Goal: Task Accomplishment & Management: Use online tool/utility

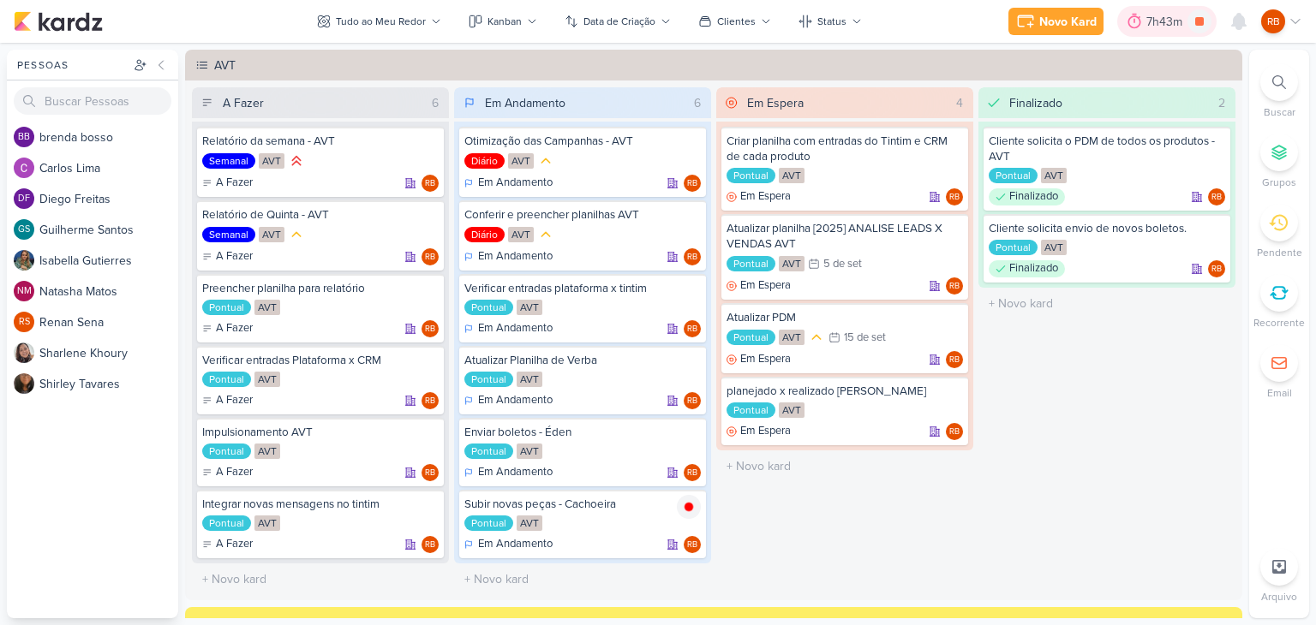
click at [1148, 18] on div "7h43m" at bounding box center [1166, 22] width 41 height 18
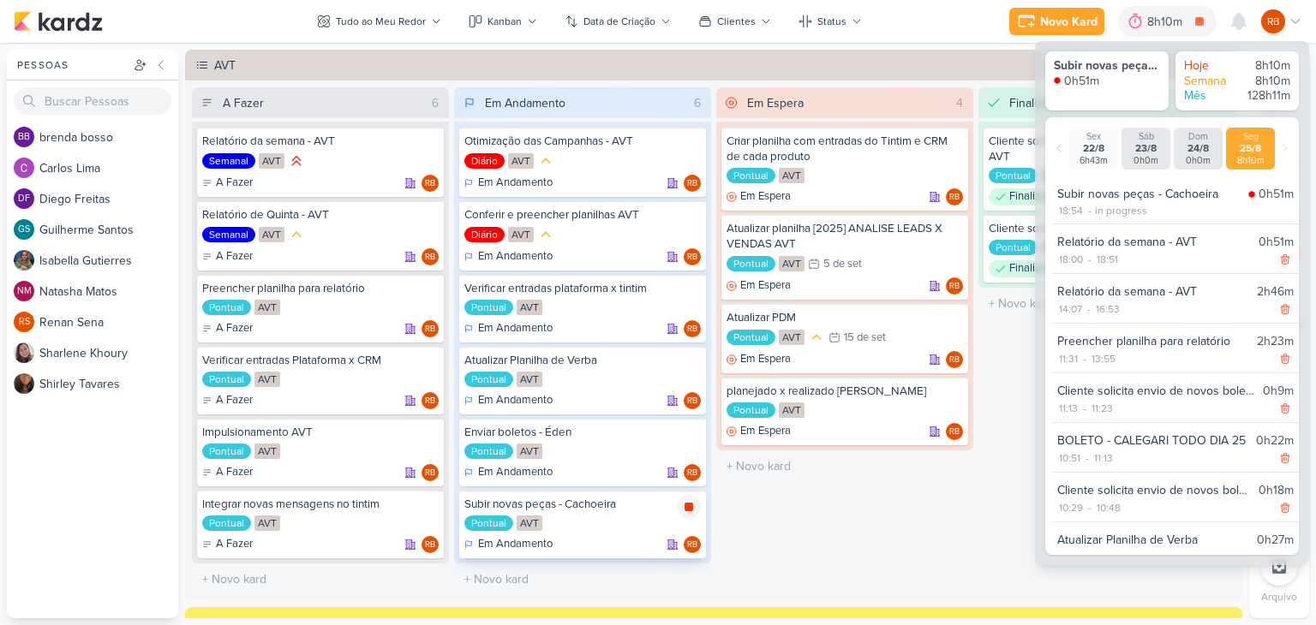
click at [685, 506] on icon at bounding box center [689, 507] width 9 height 9
click at [641, 516] on div "Pontual AVT" at bounding box center [582, 524] width 236 height 17
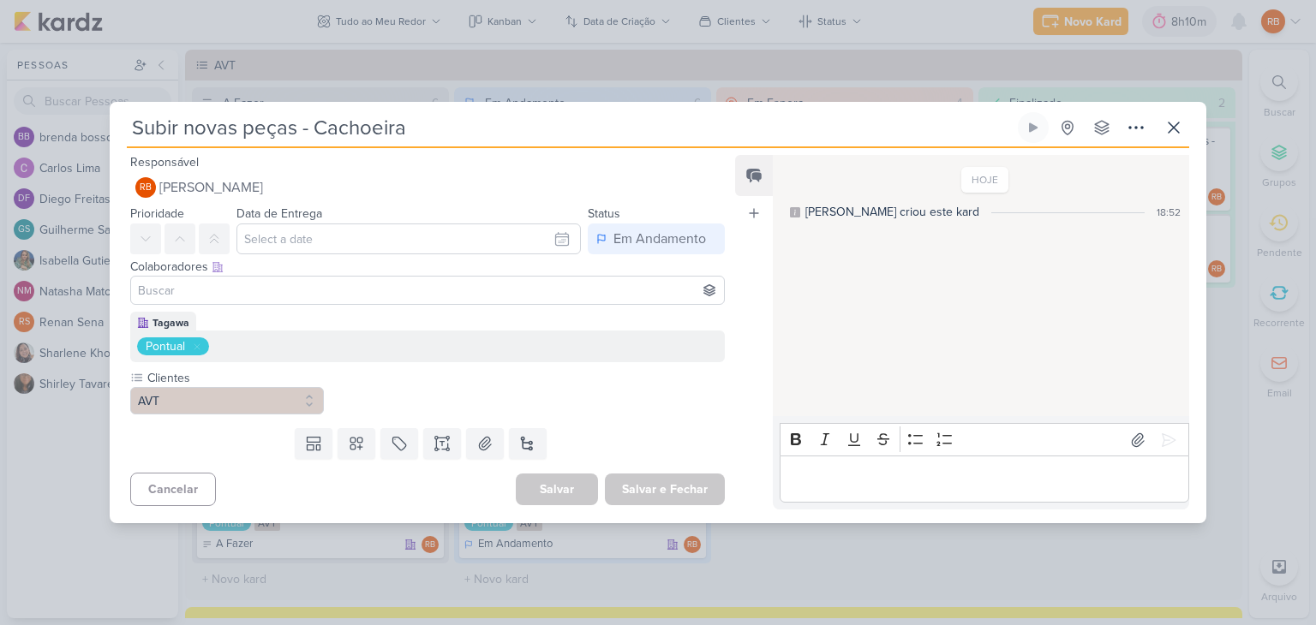
click at [867, 479] on p "Editor editing area: main" at bounding box center [984, 479] width 392 height 21
click at [1175, 117] on icon at bounding box center [1173, 127] width 21 height 21
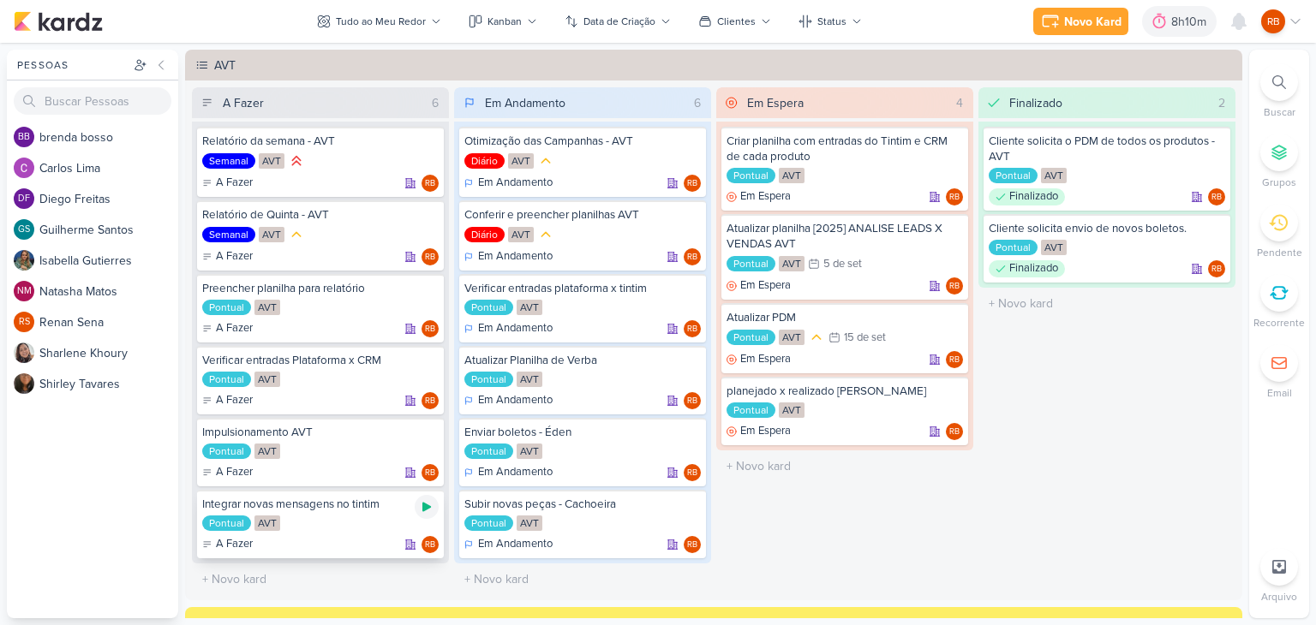
click at [425, 505] on icon at bounding box center [426, 507] width 9 height 9
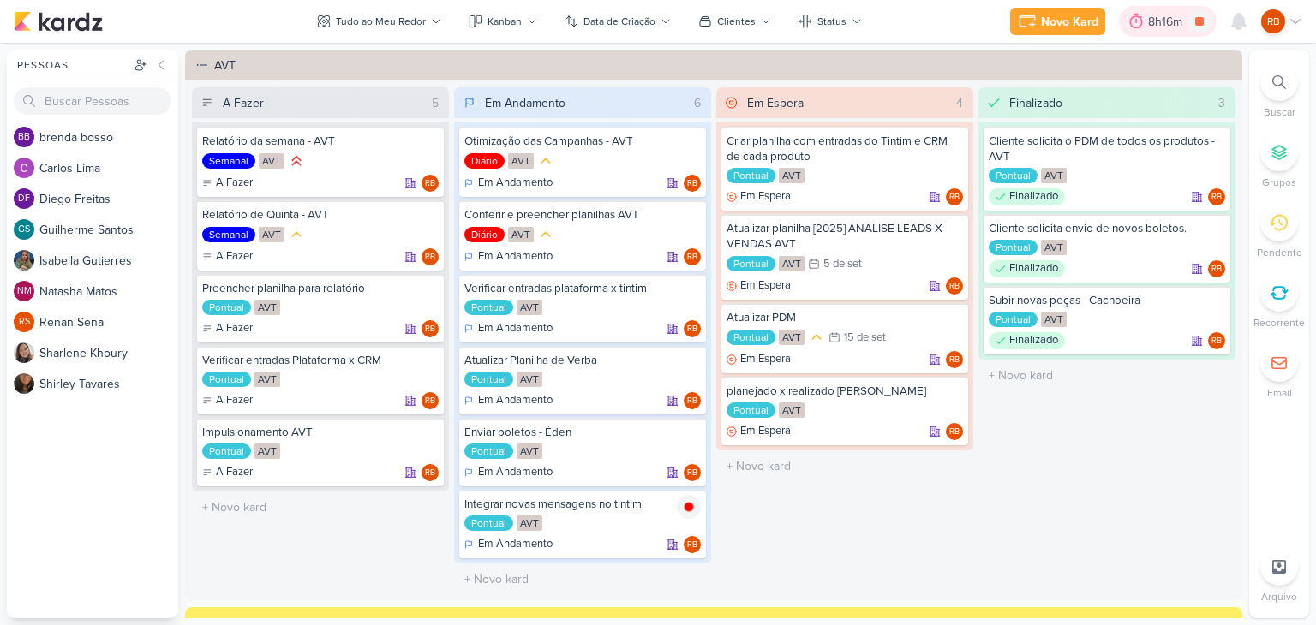
click at [1169, 17] on div "8h16m" at bounding box center [1167, 22] width 39 height 18
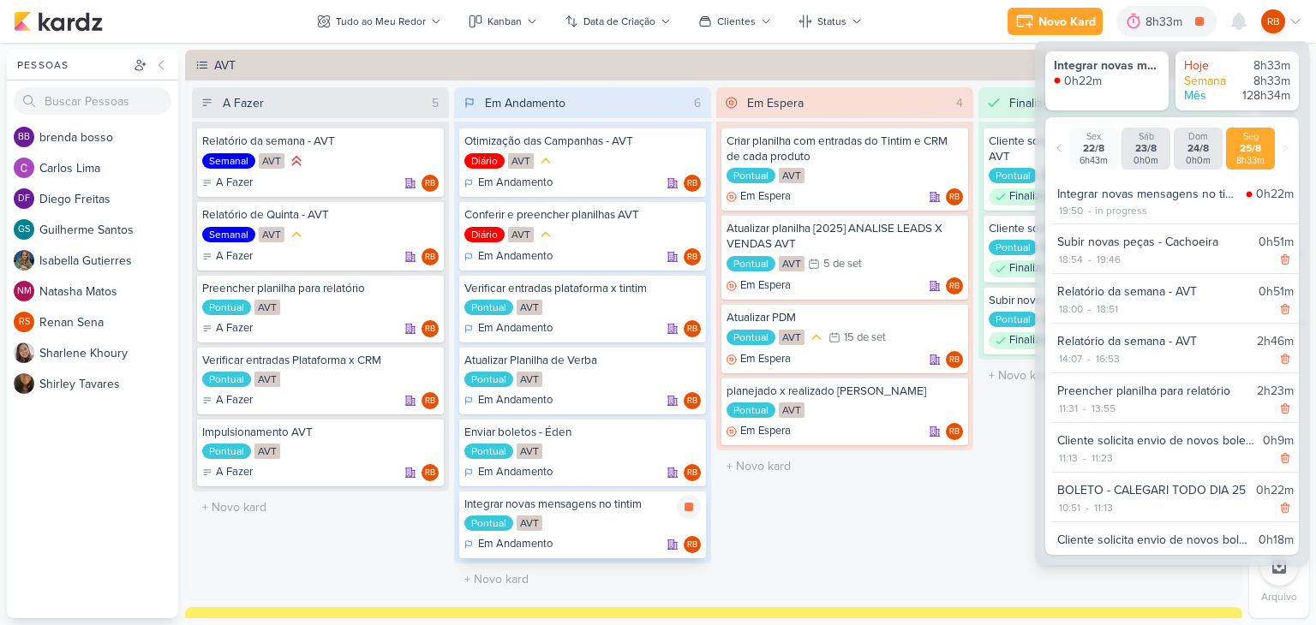
click at [607, 523] on div "Pontual AVT" at bounding box center [582, 524] width 236 height 17
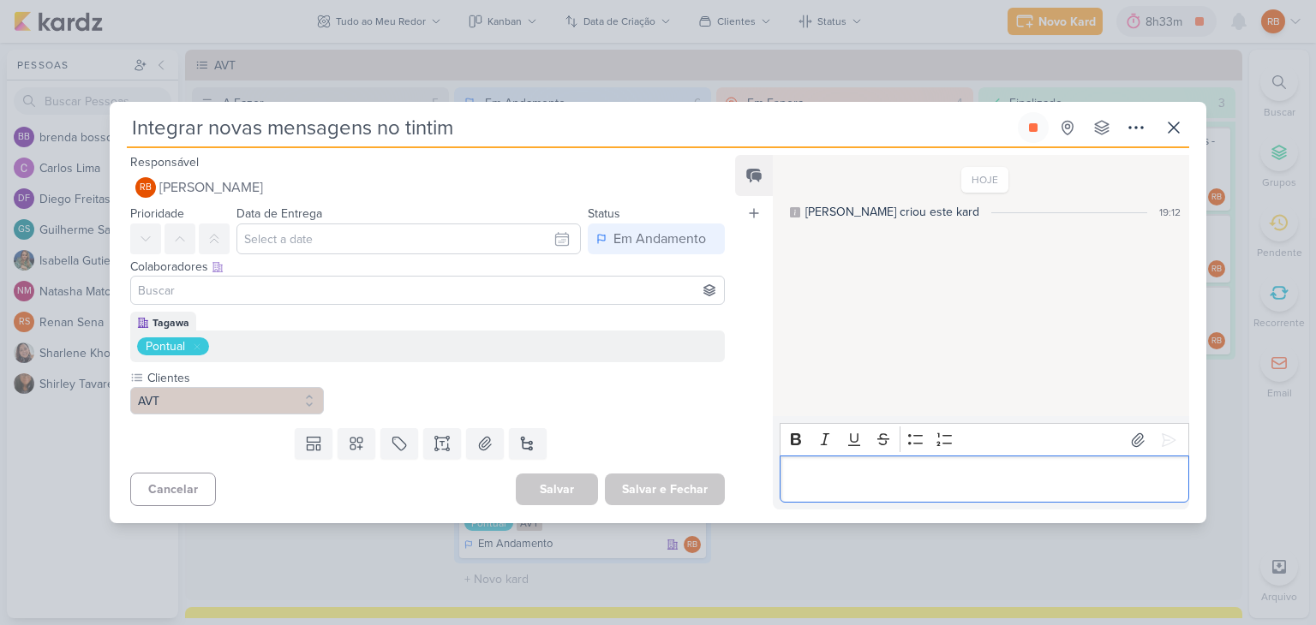
click at [918, 462] on div "Editor editing area: main" at bounding box center [985, 479] width 410 height 47
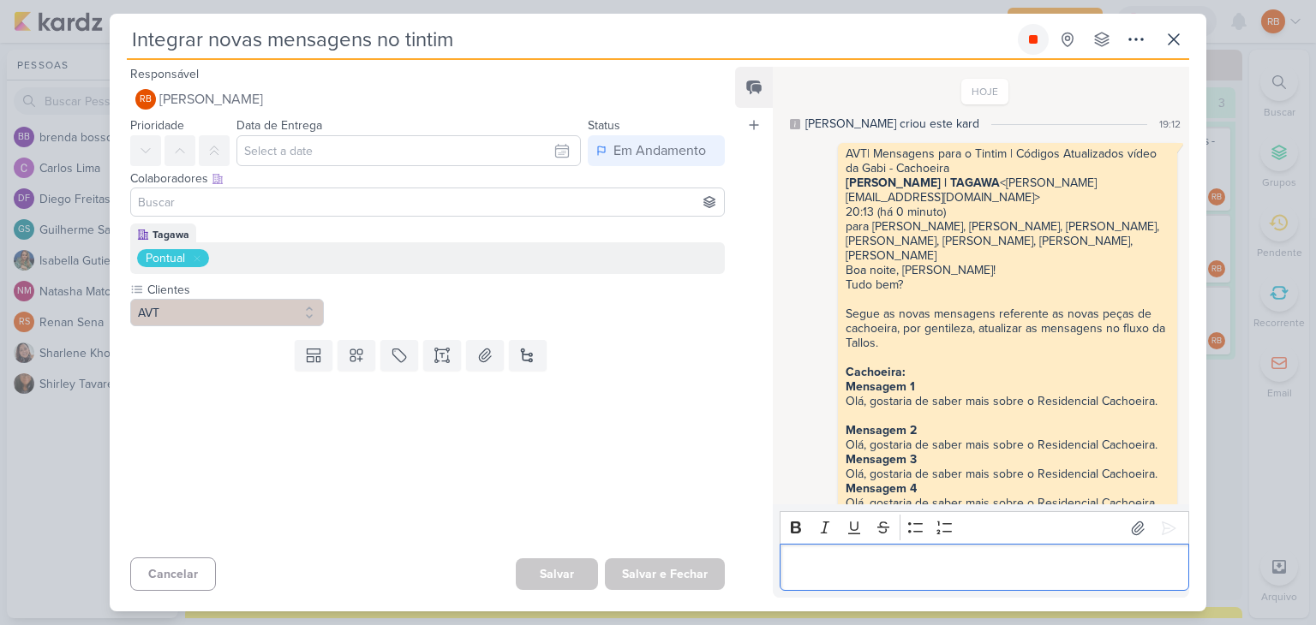
click at [1028, 39] on icon at bounding box center [1033, 40] width 14 height 14
click at [1174, 45] on icon at bounding box center [1173, 39] width 21 height 21
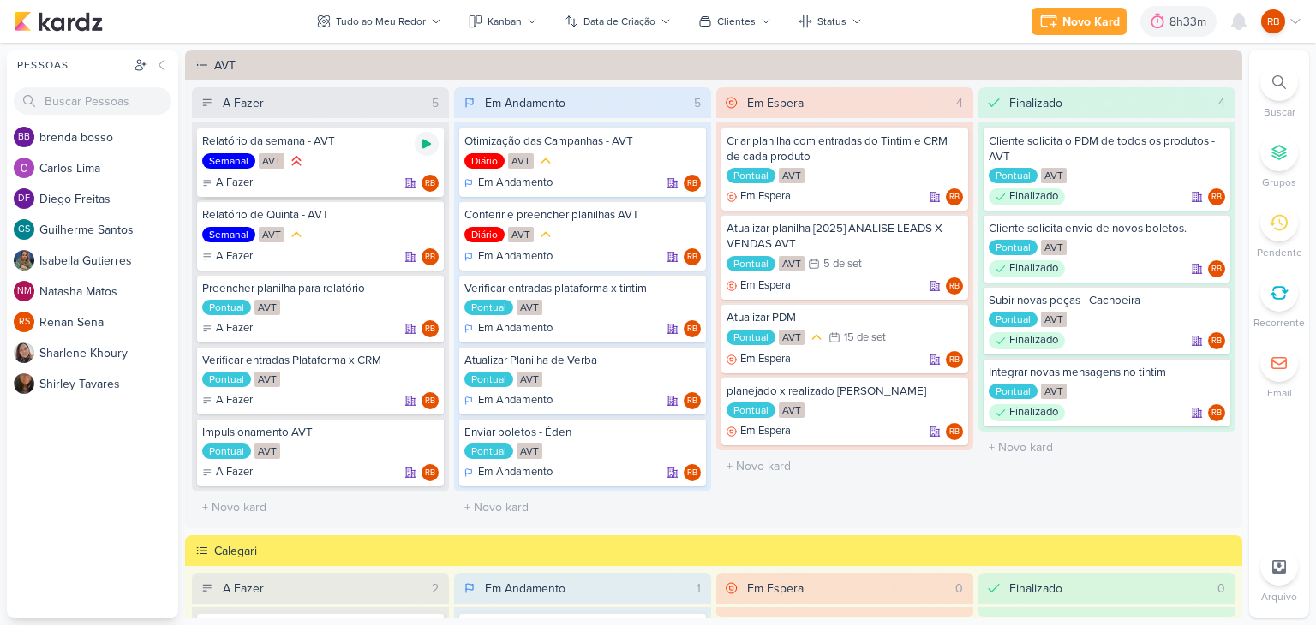
click at [422, 140] on icon at bounding box center [426, 144] width 9 height 9
click at [366, 141] on div "Relatório da semana - AVT" at bounding box center [320, 141] width 236 height 15
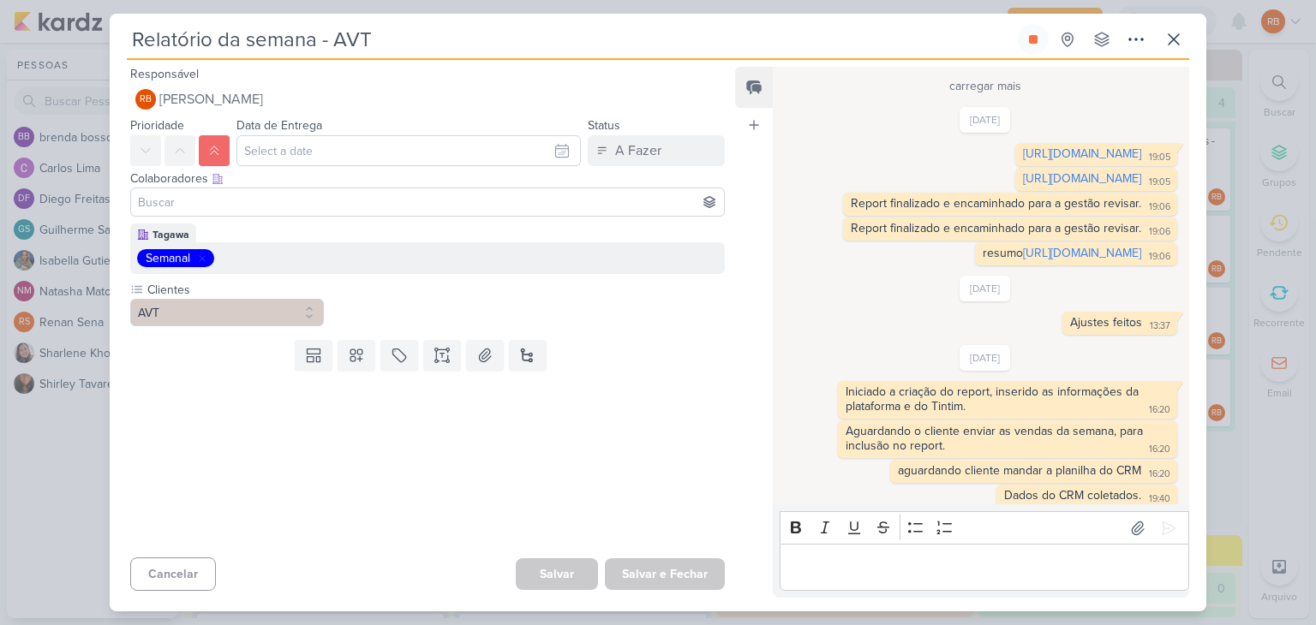
scroll to position [1857, 0]
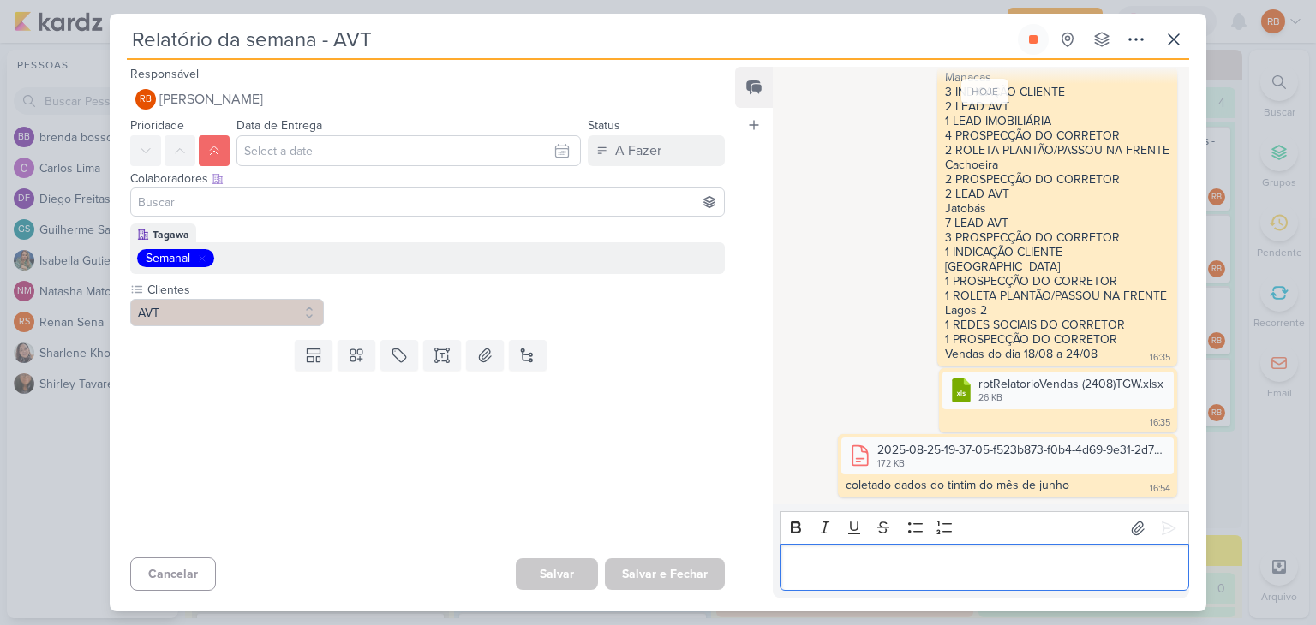
click at [869, 558] on p "Editor editing area: main" at bounding box center [984, 568] width 392 height 21
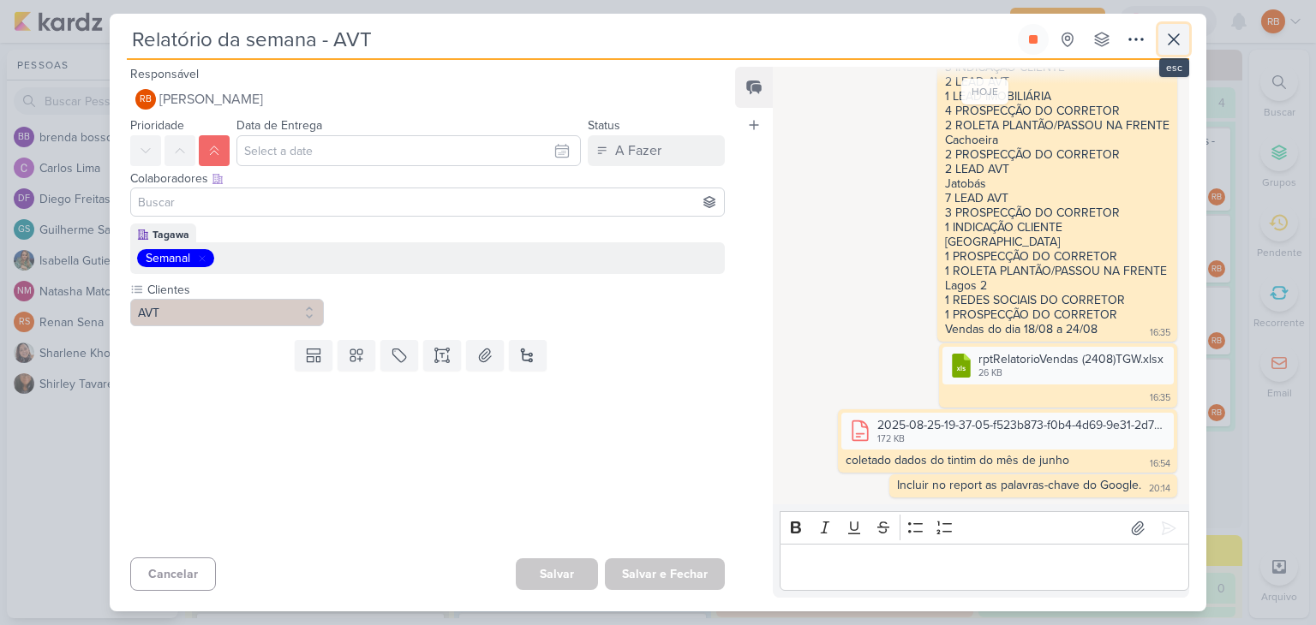
click at [1172, 40] on icon at bounding box center [1174, 39] width 10 height 10
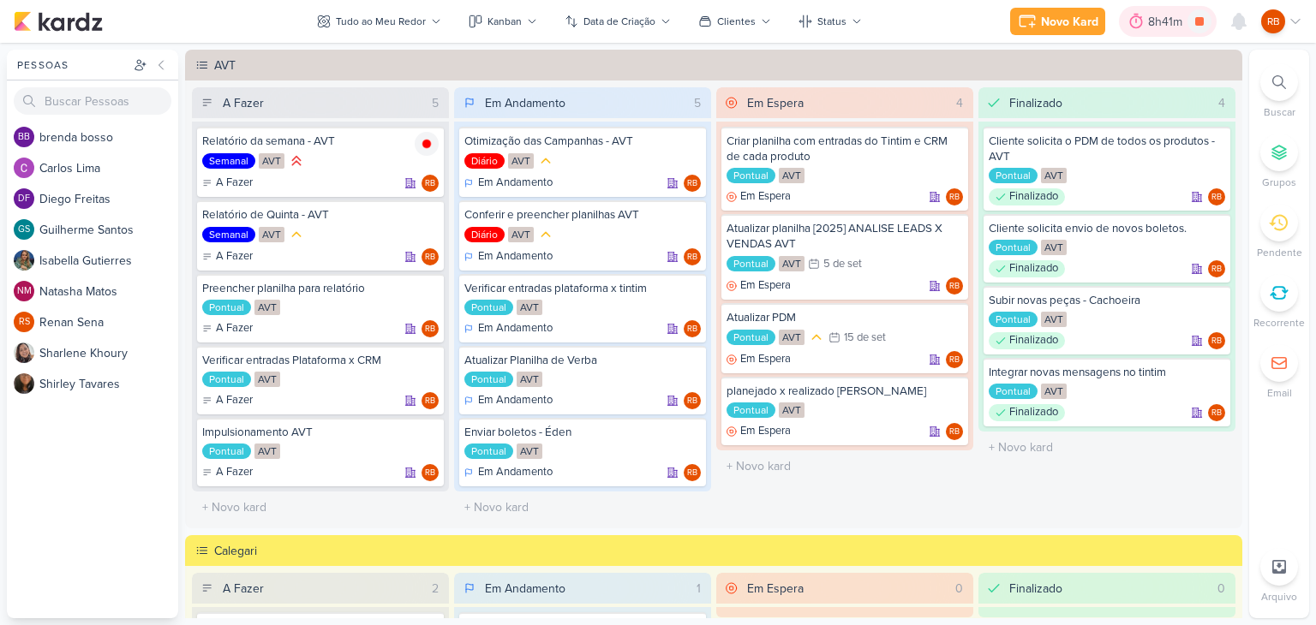
click at [1175, 13] on div "8h41m" at bounding box center [1167, 22] width 39 height 18
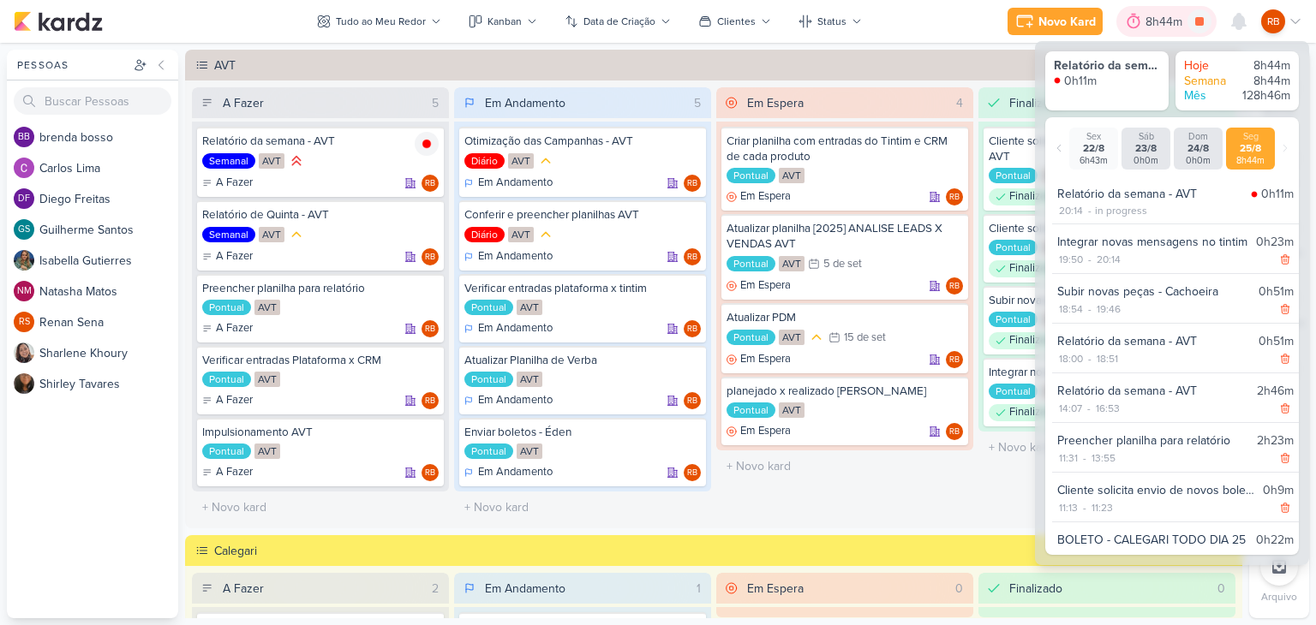
click at [1165, 20] on div "8h44m" at bounding box center [1166, 22] width 42 height 18
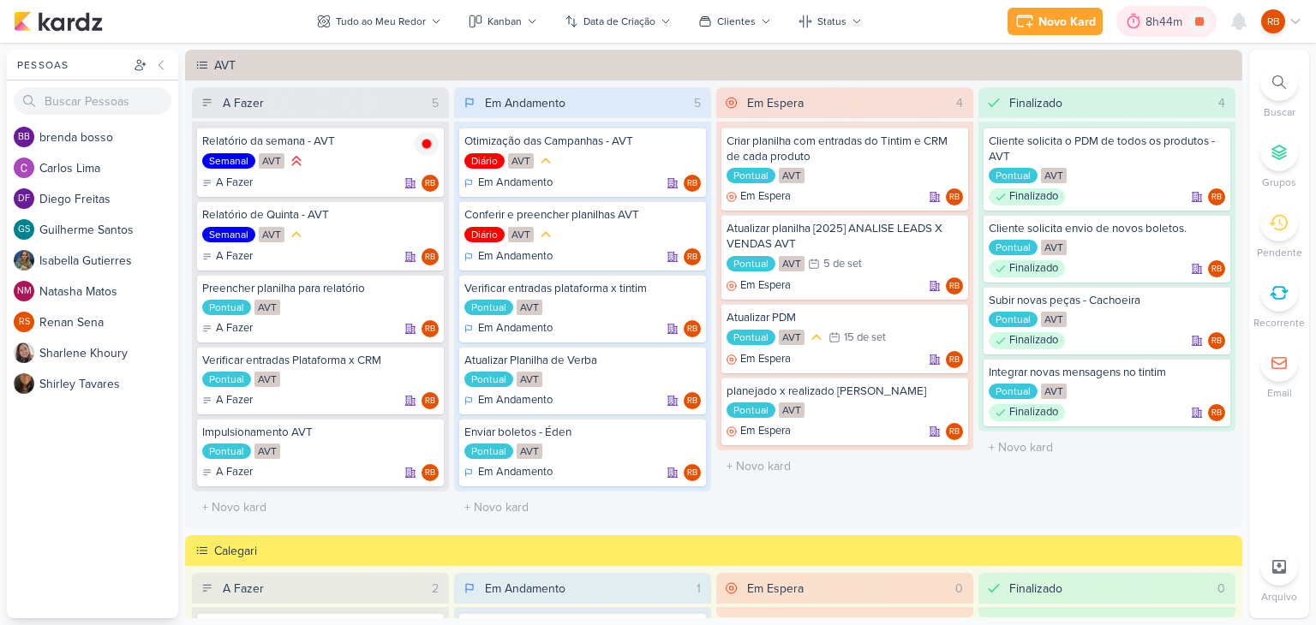
click at [1165, 20] on div "8h44m" at bounding box center [1166, 22] width 42 height 18
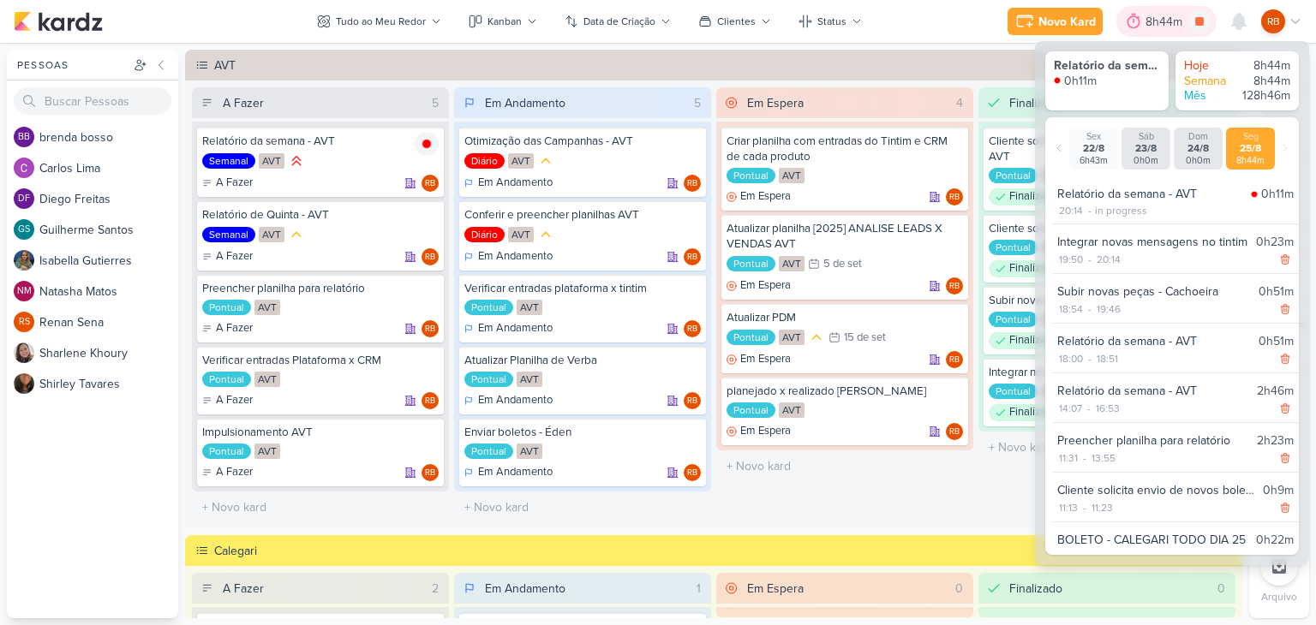
click at [1165, 20] on div "8h44m" at bounding box center [1166, 22] width 42 height 18
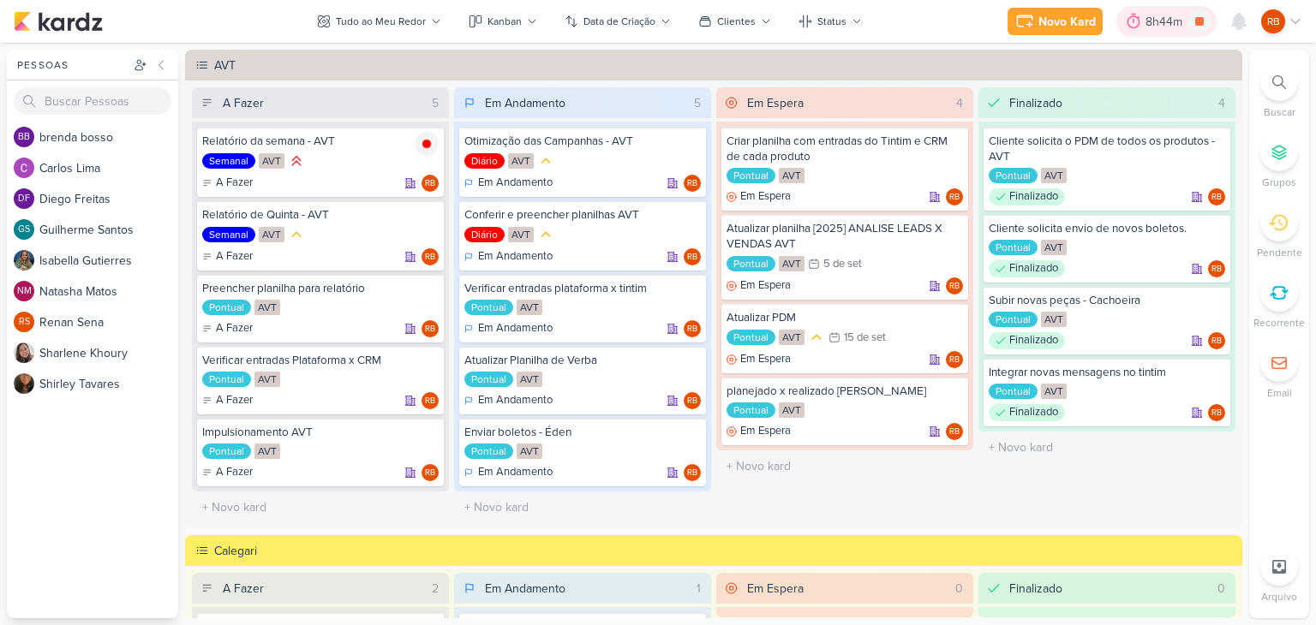
click at [1175, 18] on div "8h44m" at bounding box center [1166, 22] width 42 height 18
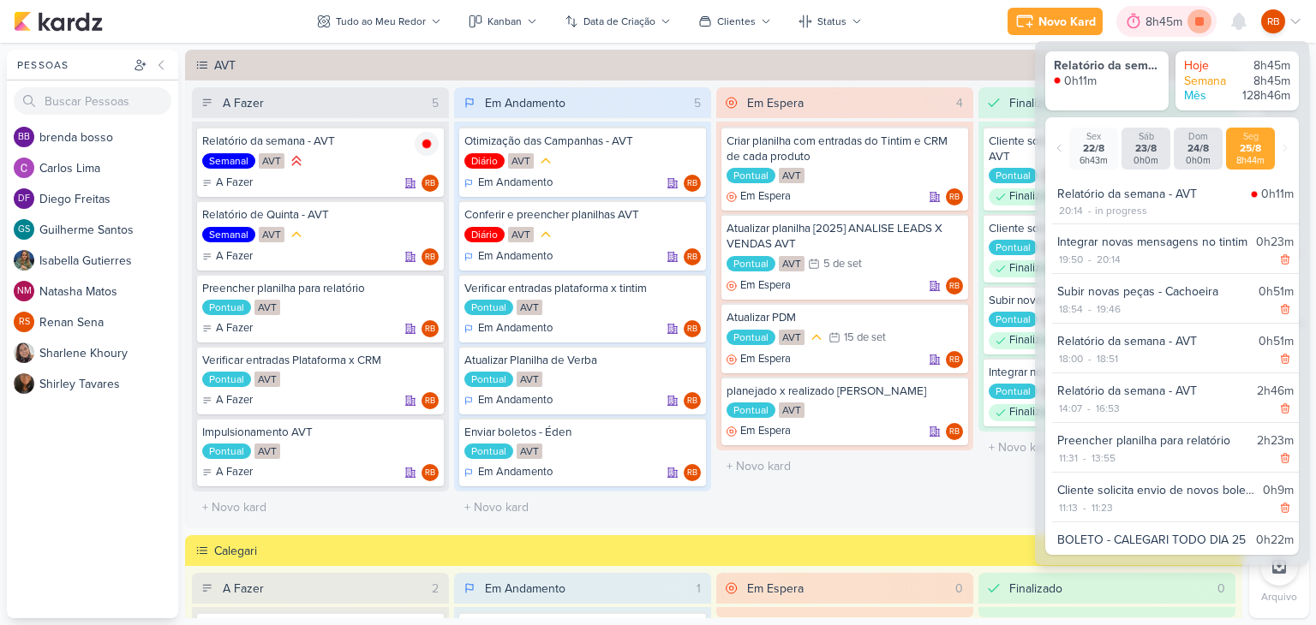
click at [1193, 15] on icon at bounding box center [1199, 21] width 24 height 24
click at [1228, 217] on div "20:14 - in progress" at bounding box center [1175, 210] width 236 height 15
click at [1179, 15] on div "8h45m" at bounding box center [1190, 22] width 42 height 18
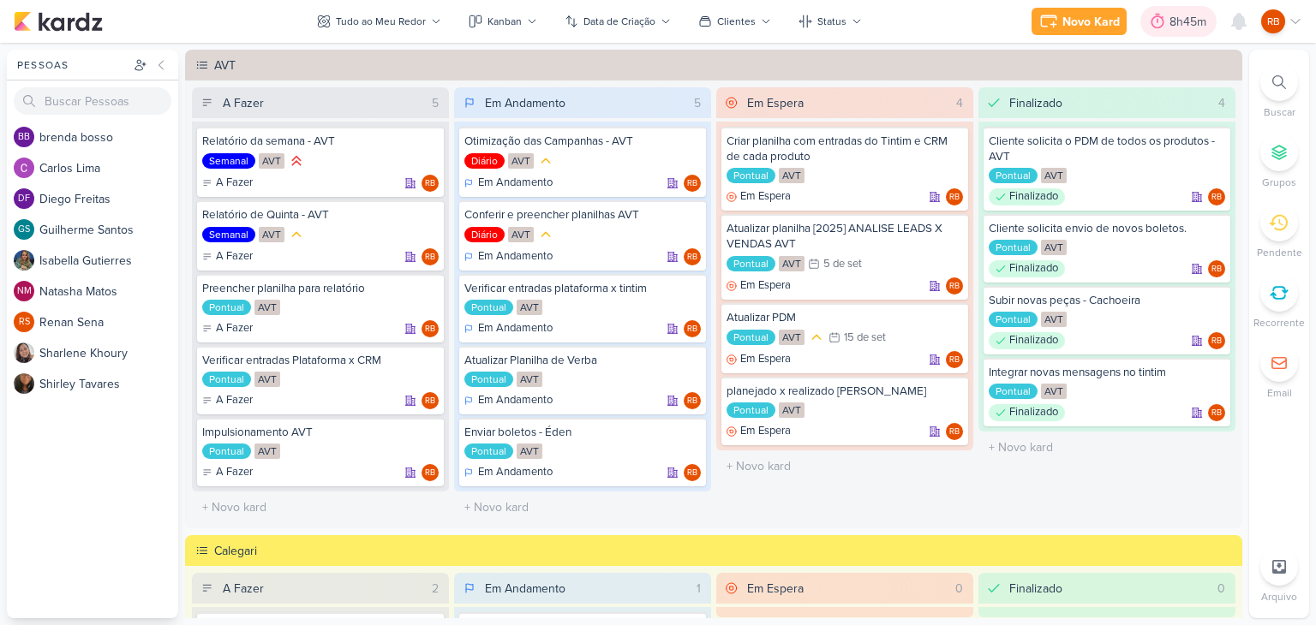
click at [1179, 21] on div "8h45m" at bounding box center [1190, 22] width 42 height 18
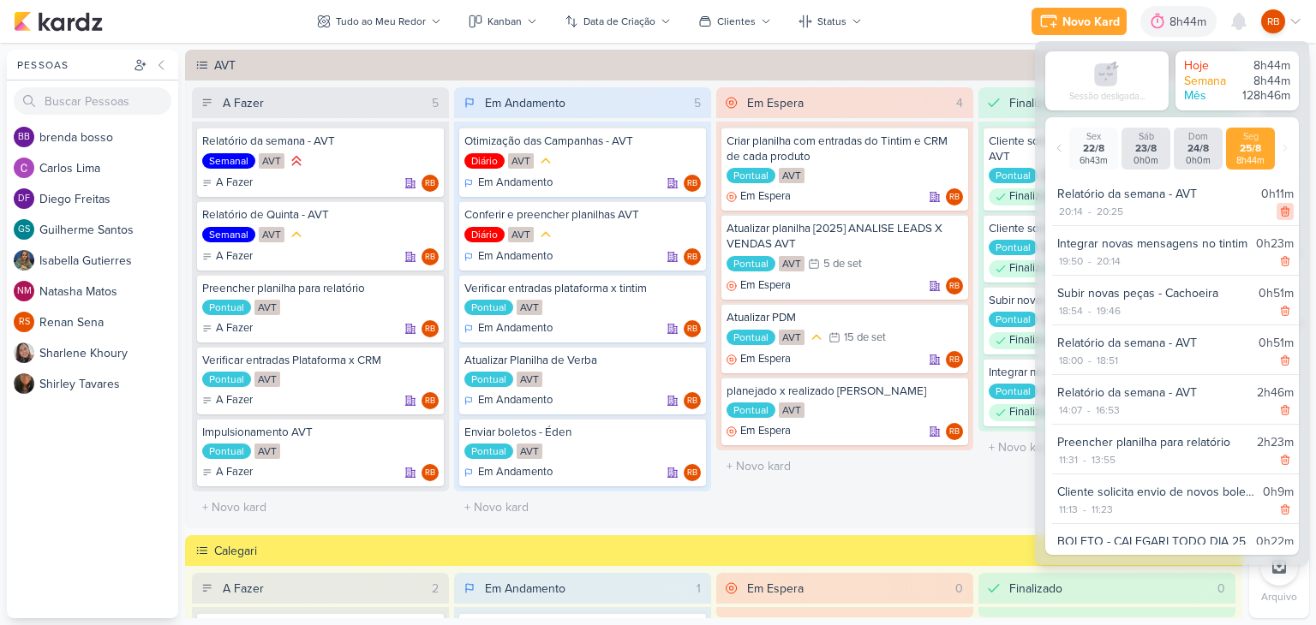
click at [1281, 207] on icon at bounding box center [1285, 211] width 8 height 9
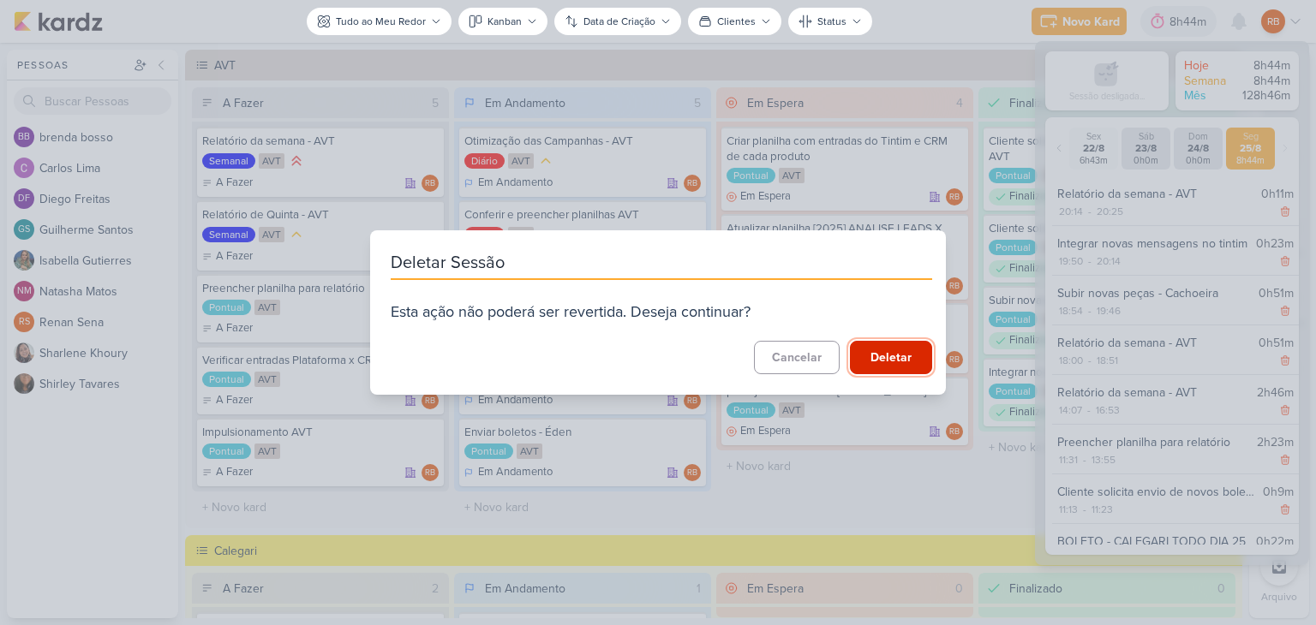
click at [886, 356] on button "Deletar" at bounding box center [891, 357] width 82 height 33
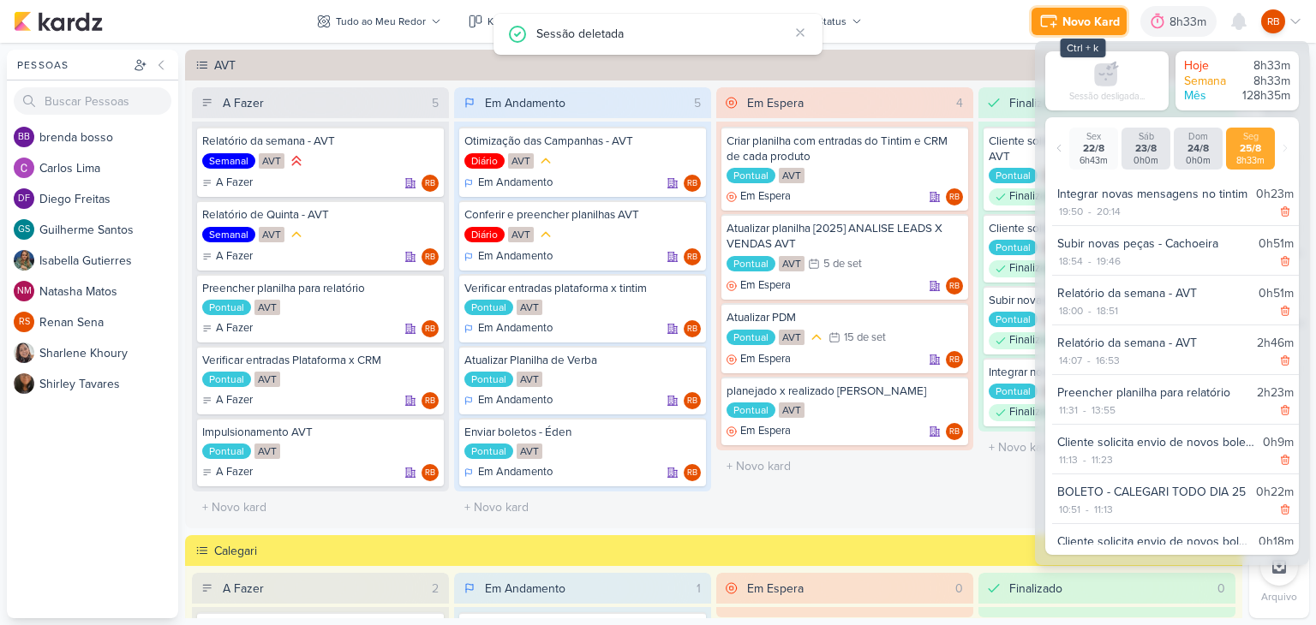
click at [1093, 25] on div "Novo Kard" at bounding box center [1090, 22] width 57 height 18
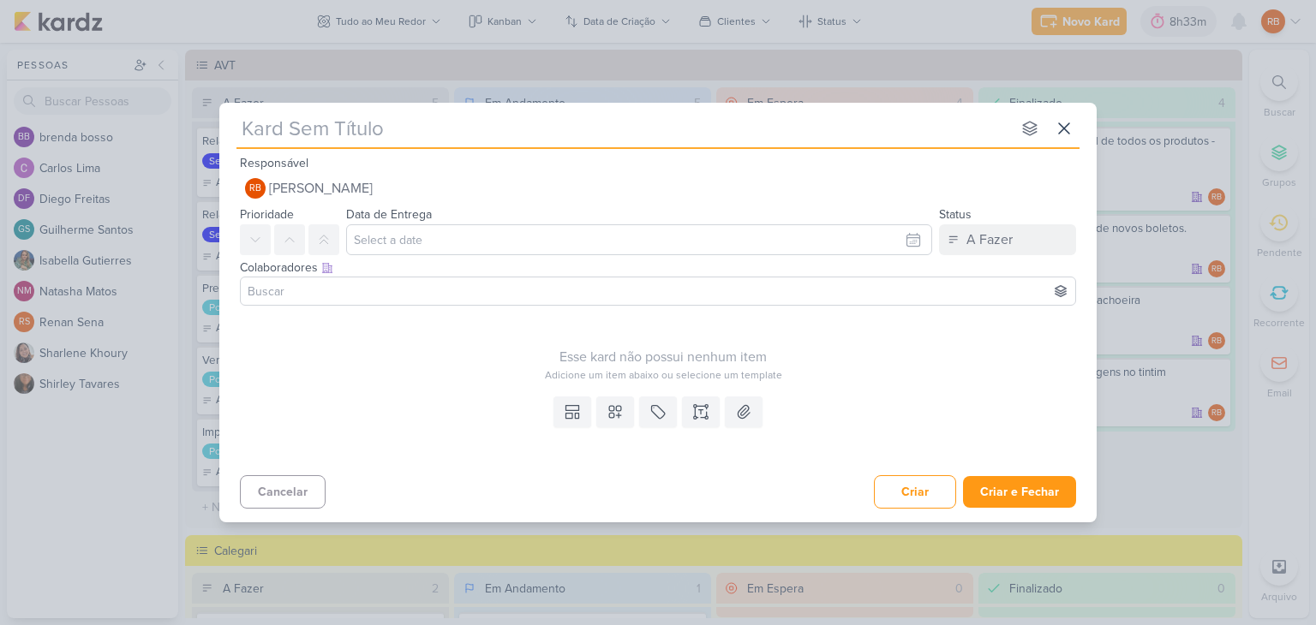
click at [583, 115] on input "text" at bounding box center [623, 128] width 774 height 31
paste input "sobe em search um conjunto com termos de investidores"
type input "sobe em search um conjunto com termos de investidores"
click at [281, 119] on input "sobe em search um conjunto com termos de investidores" at bounding box center [623, 128] width 774 height 31
type input "s em search um conjunto com termos de investidores"
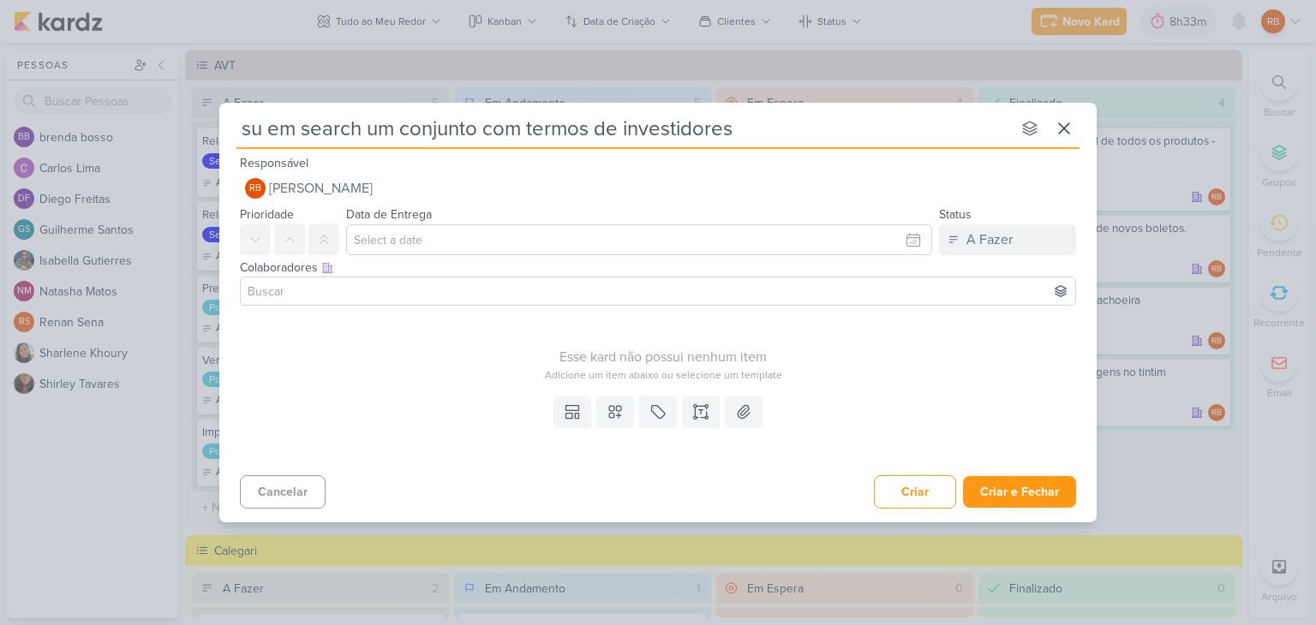
type input "sub em search um conjunto com termos de investidores"
type input "subir em search um conjunto com termos de investidores"
click at [781, 121] on input "subir em search um conjunto com termos de investidores" at bounding box center [623, 128] width 774 height 31
type input "subir em search um conjunto com termos de investidores -"
type input "subir em search um conjunto com termos de investidores - Éden"
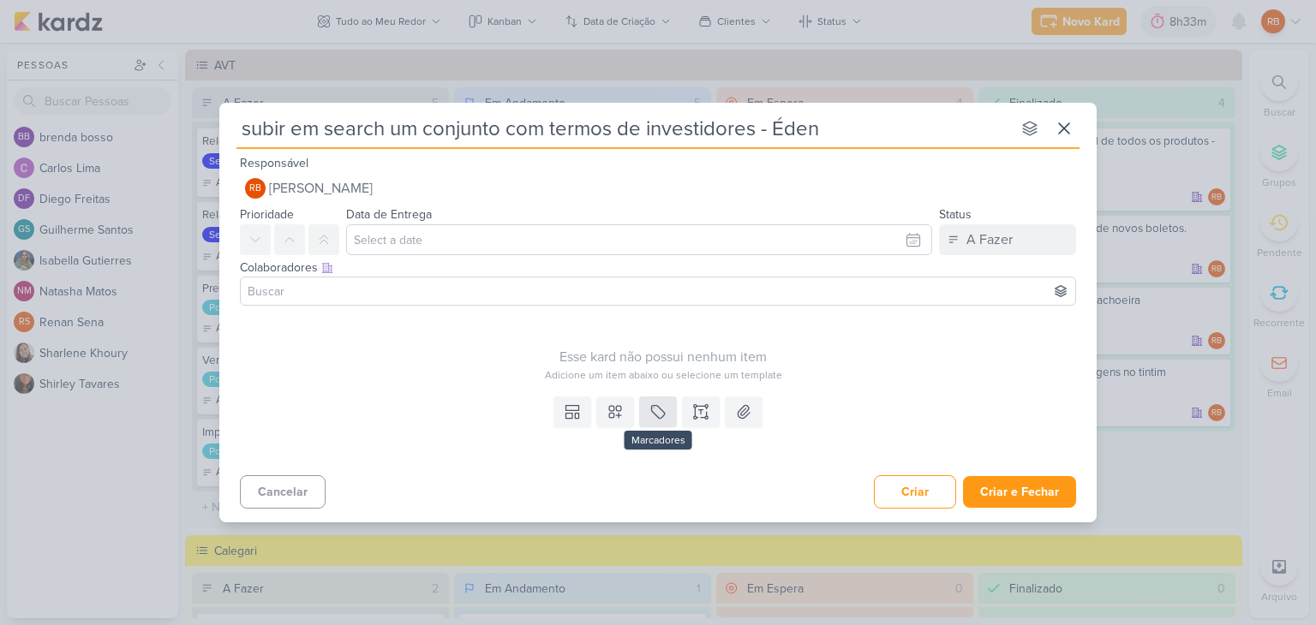
type input "subir em search um conjunto com termos de investidores - Éden"
click at [651, 412] on icon at bounding box center [657, 412] width 17 height 17
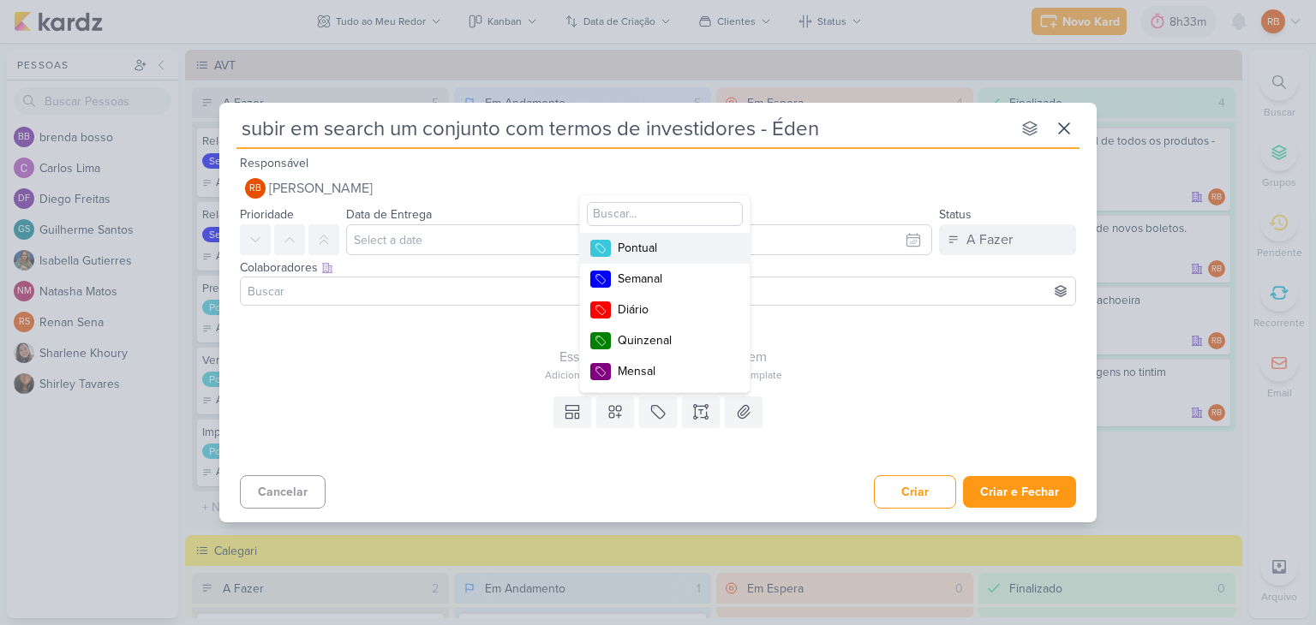
click at [658, 239] on div "Pontual" at bounding box center [673, 248] width 111 height 18
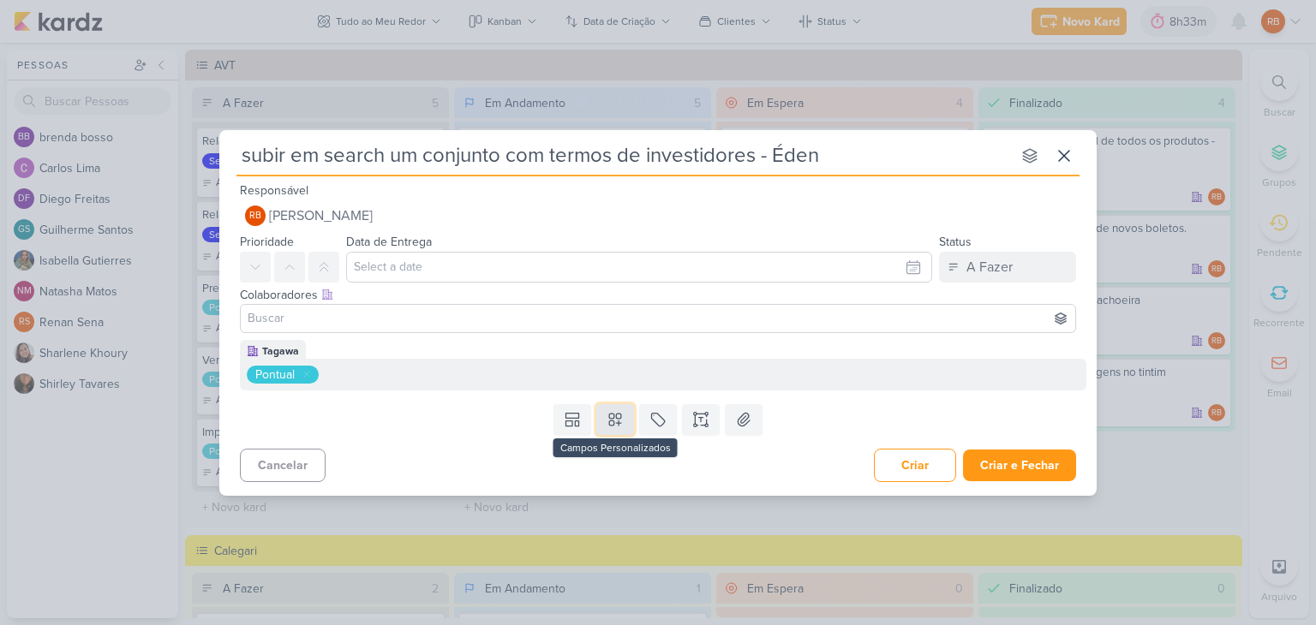
click at [608, 426] on icon at bounding box center [615, 419] width 17 height 17
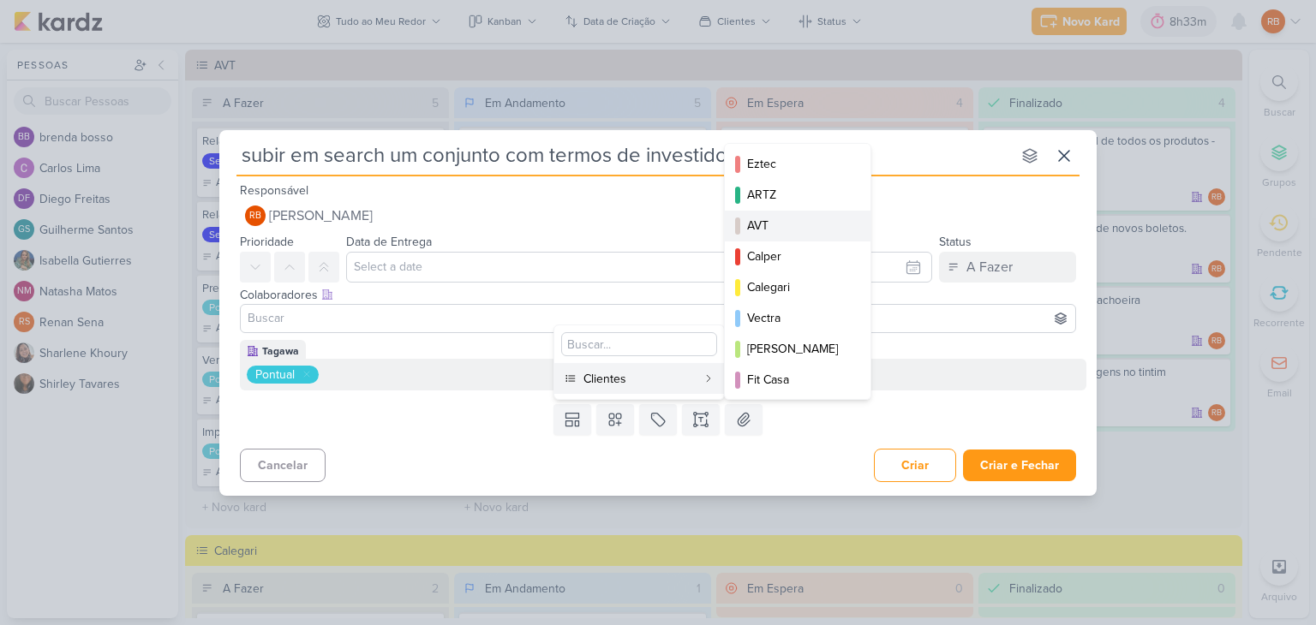
click at [788, 218] on div "AVT" at bounding box center [798, 226] width 103 height 18
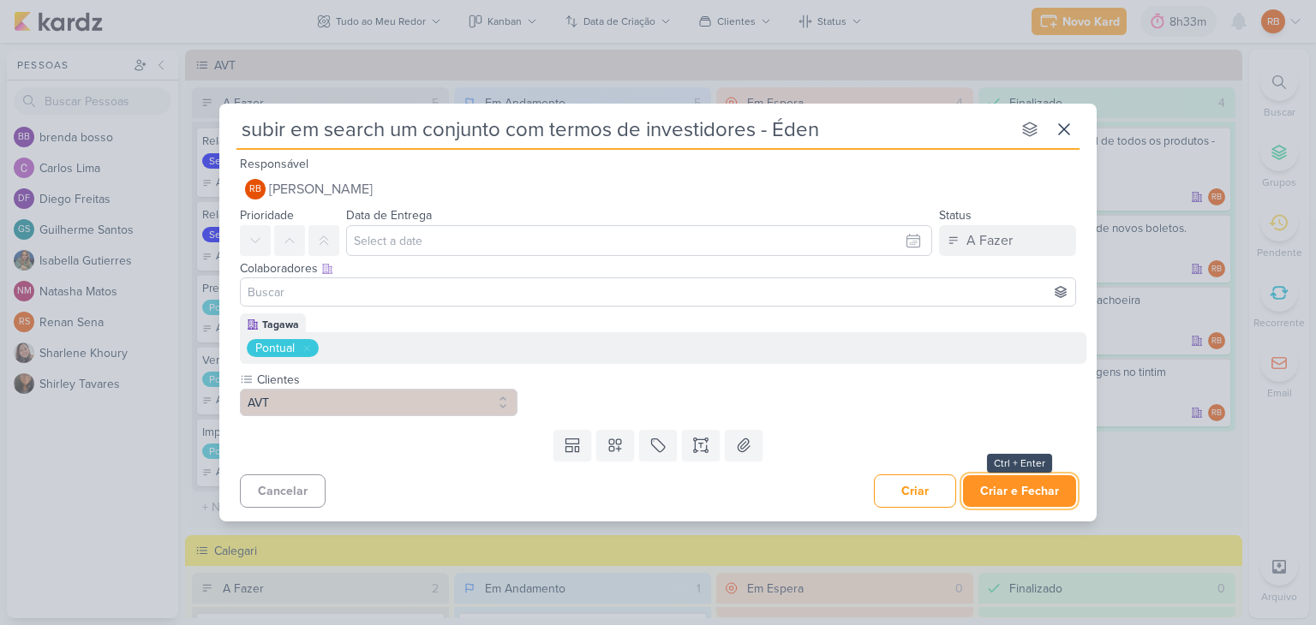
click at [1024, 486] on button "Criar e Fechar" at bounding box center [1019, 491] width 113 height 32
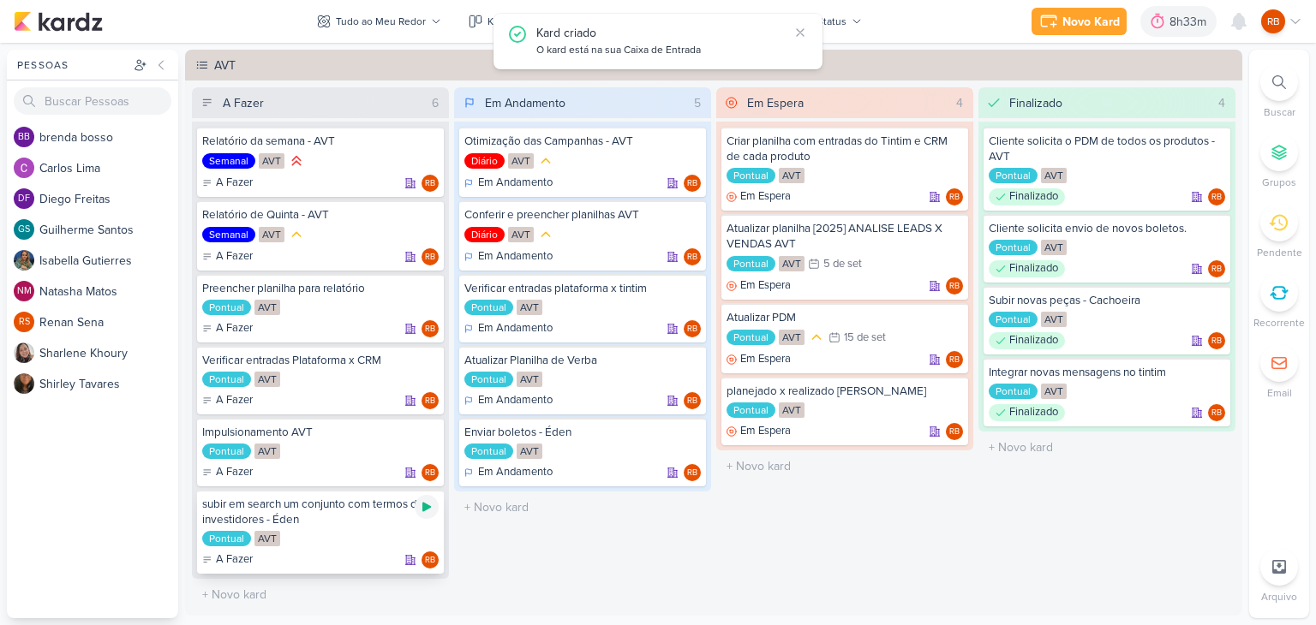
click at [422, 503] on icon at bounding box center [426, 507] width 9 height 9
click at [1154, 16] on div "8h33m" at bounding box center [1166, 22] width 42 height 18
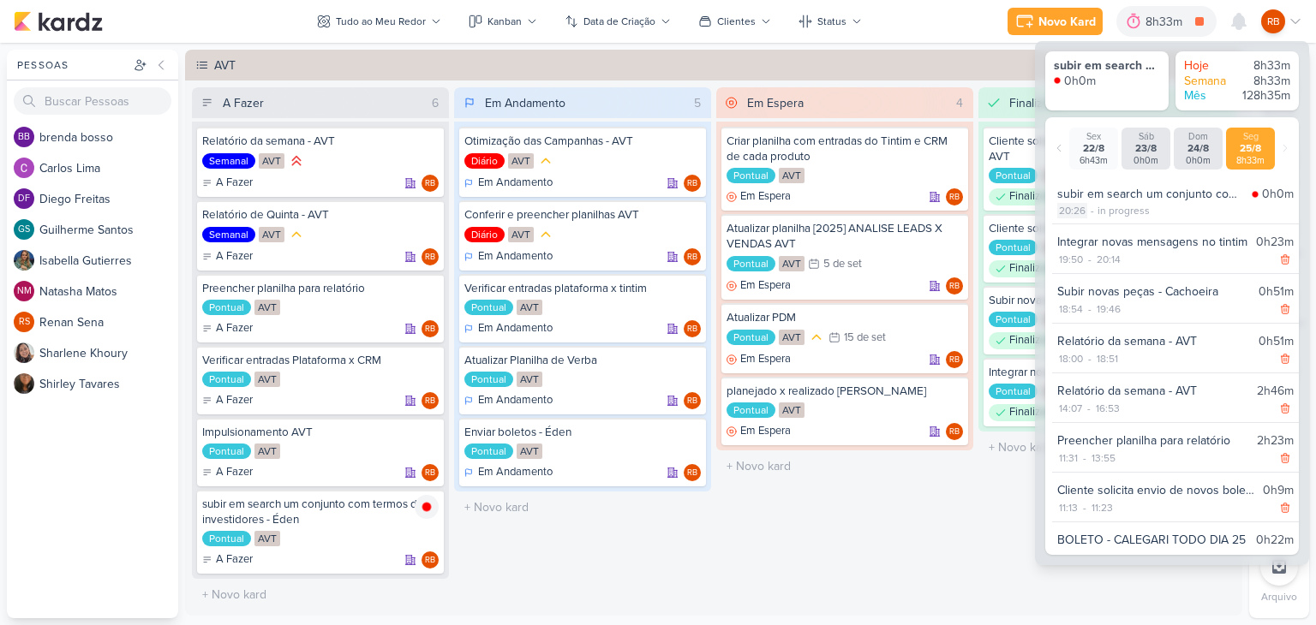
click at [1072, 206] on div "20:26" at bounding box center [1072, 210] width 30 height 15
select select "20"
click at [1097, 229] on select "00 01 02 03 04 05 06 07 08 09 10 11 12 13 14 15 16 17 18 19 20 21 22 23 24 25 2…" at bounding box center [1100, 233] width 24 height 21
select select "14"
click at [1088, 223] on select "00 01 02 03 04 05 06 07 08 09 10 11 12 13 14 15 16 17 18 19 20 21 22 23 24 25 2…" at bounding box center [1100, 233] width 24 height 21
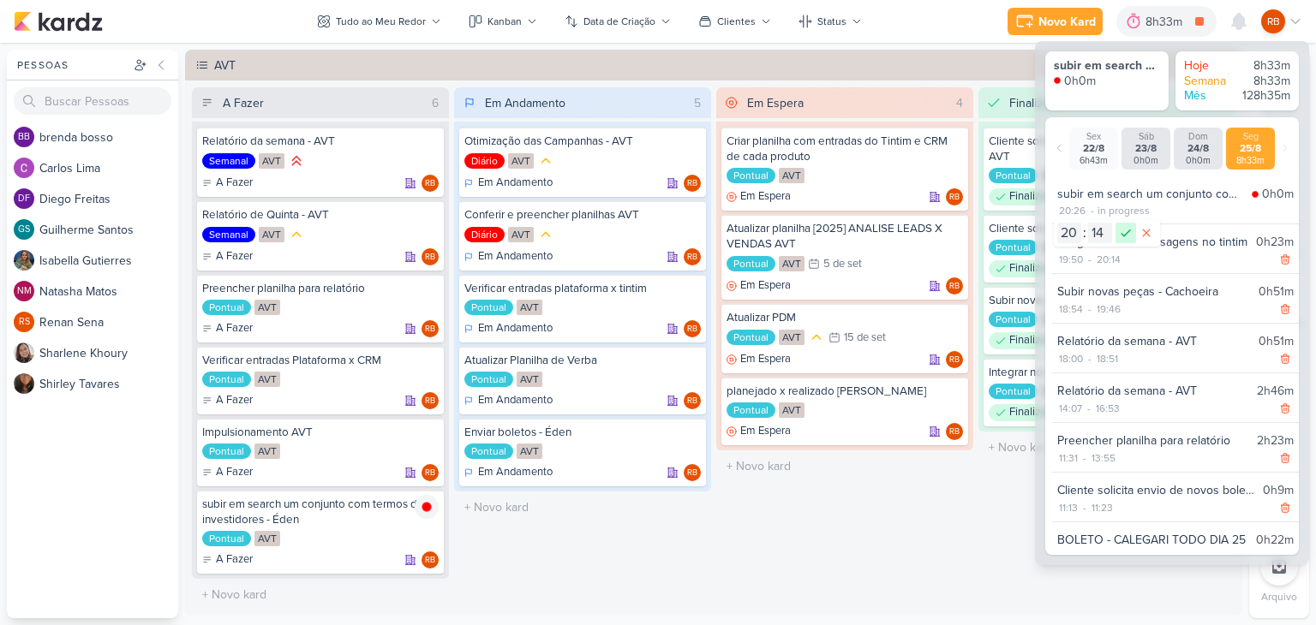
click at [1129, 230] on icon at bounding box center [1125, 233] width 21 height 21
click at [752, 535] on div "Em Espera 4 Criar planilha com entradas do Tintim e CRM de cada produto Pontual…" at bounding box center [844, 348] width 257 height 523
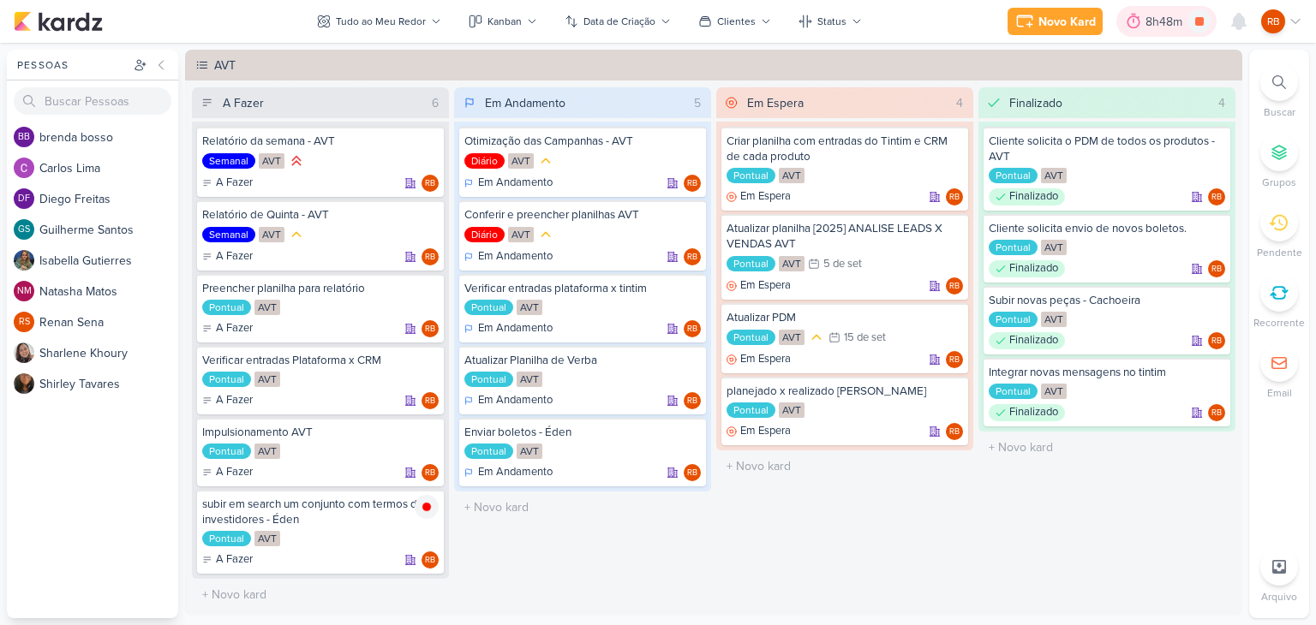
click at [1158, 21] on div "8h48m" at bounding box center [1166, 22] width 42 height 18
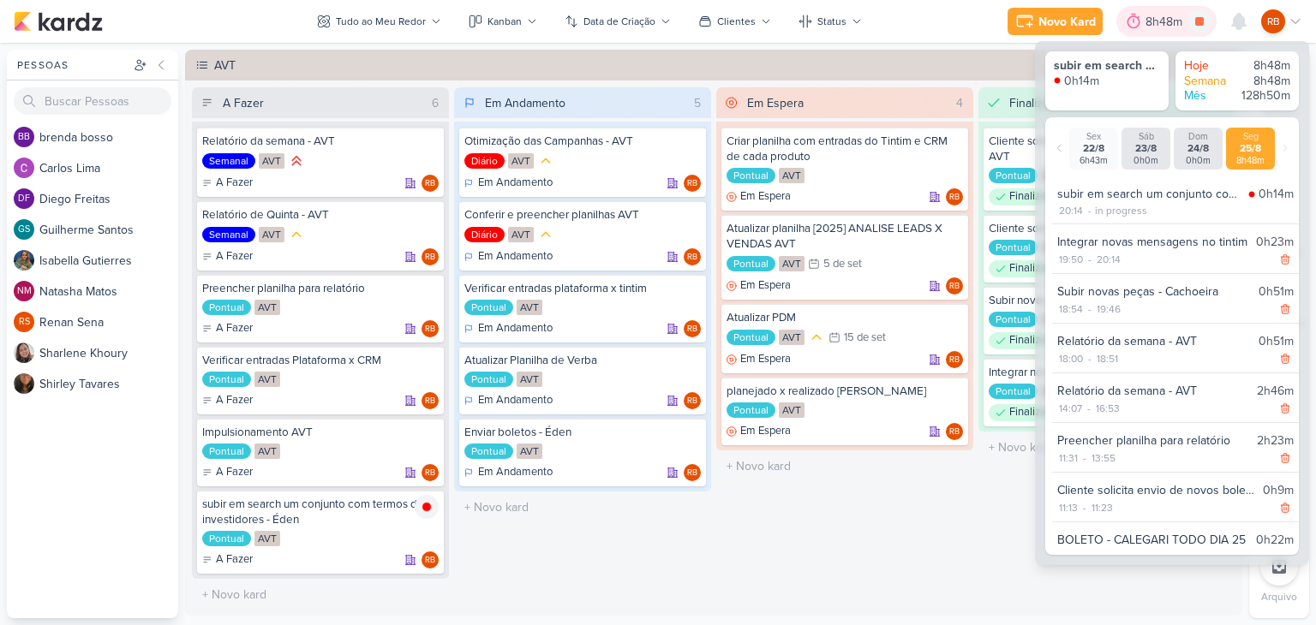
click at [1158, 21] on div "8h48m" at bounding box center [1166, 22] width 42 height 18
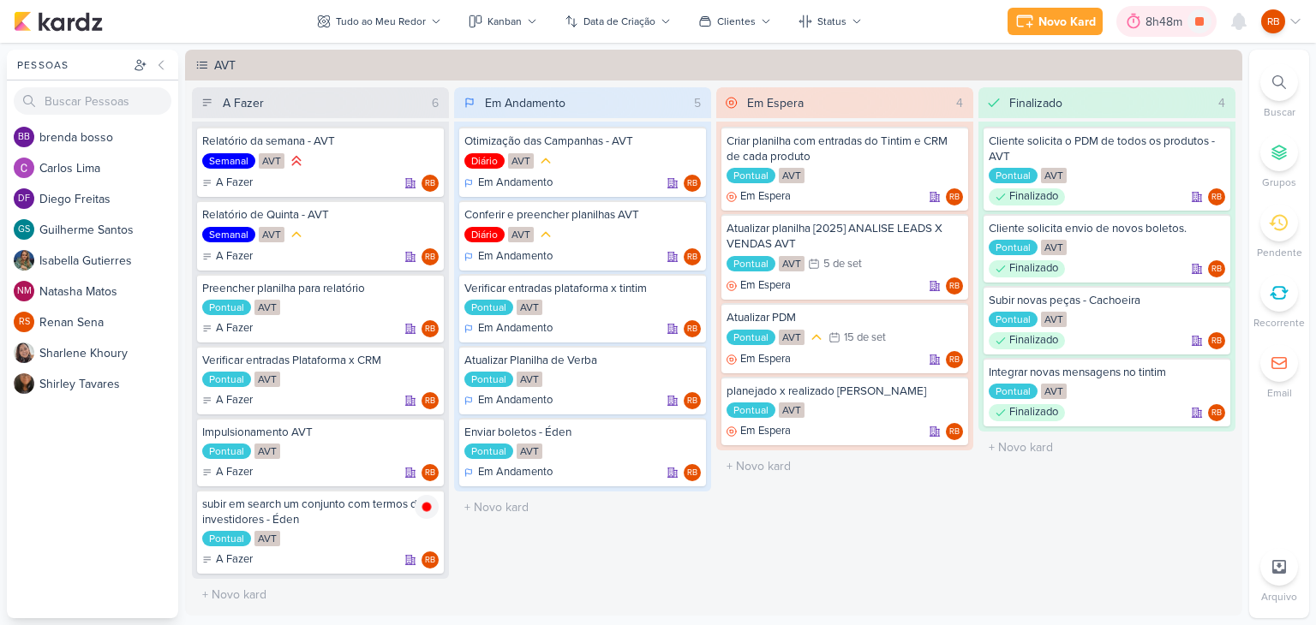
click at [1158, 21] on div "8h48m" at bounding box center [1166, 22] width 42 height 18
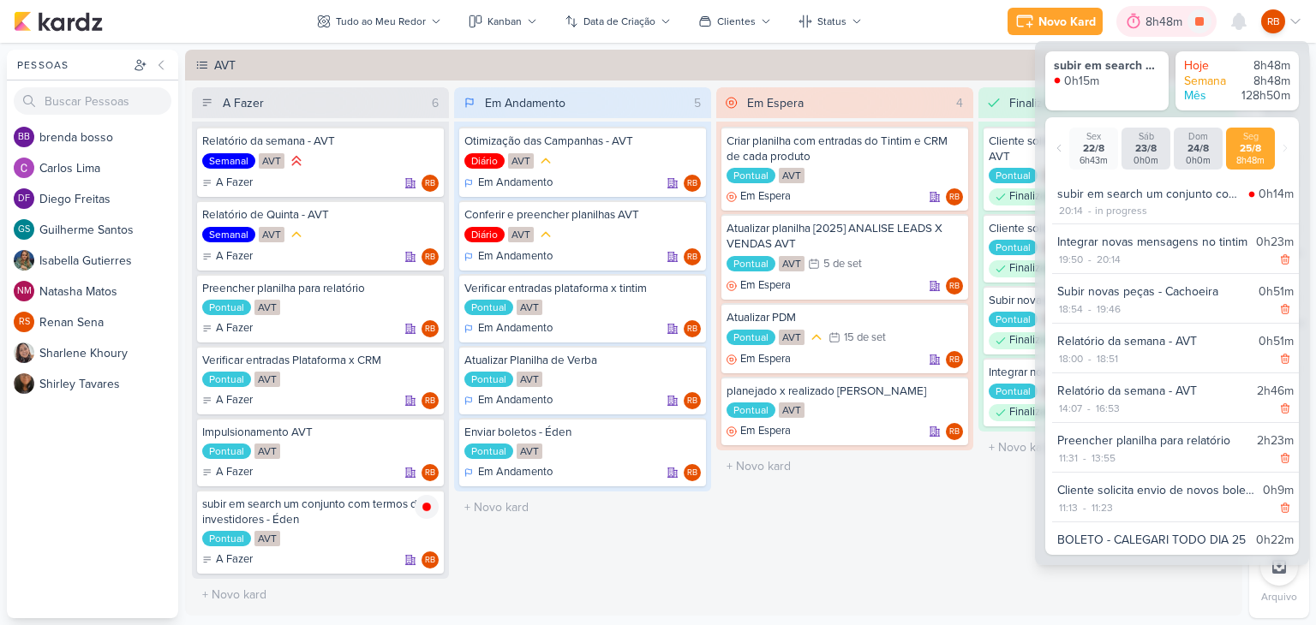
click at [1171, 14] on div "8h48m" at bounding box center [1166, 22] width 42 height 18
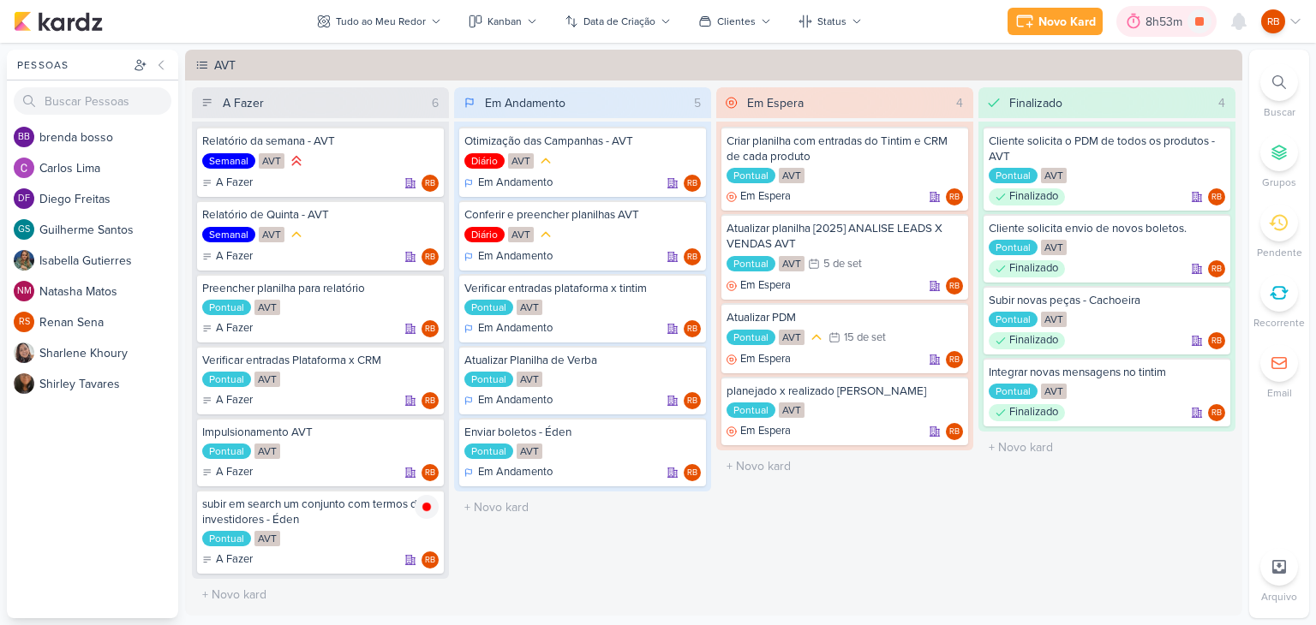
click at [1164, 21] on div "8h53m" at bounding box center [1166, 22] width 42 height 18
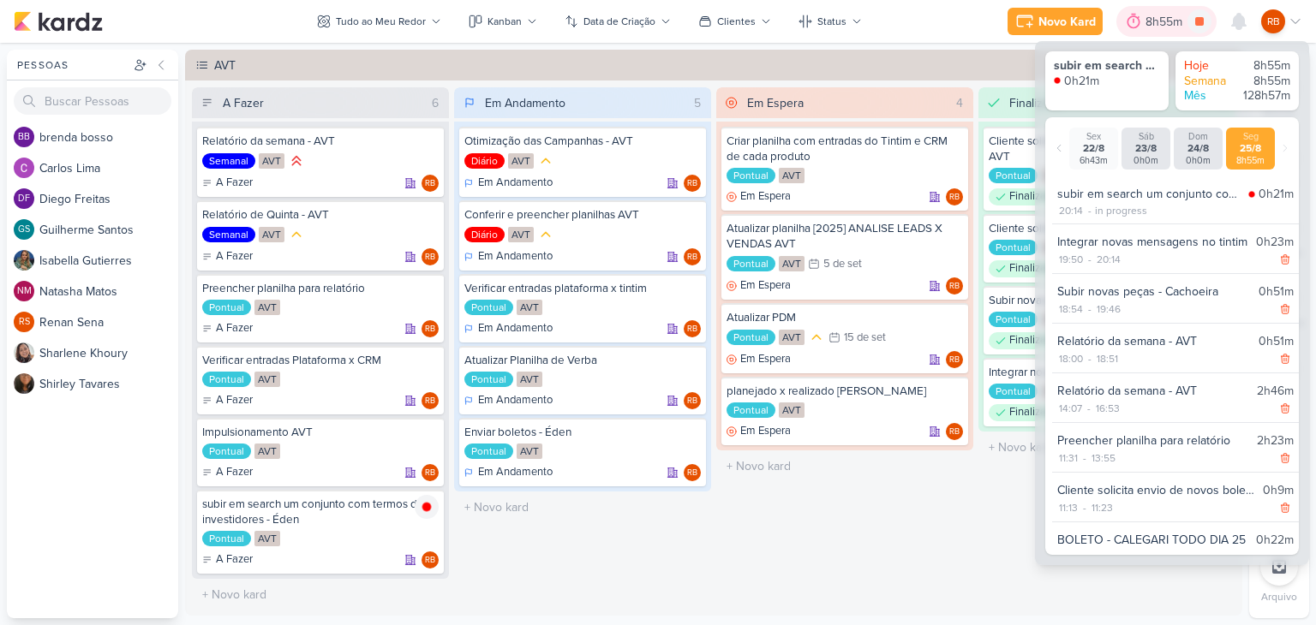
click at [1164, 21] on div "8h55m" at bounding box center [1166, 22] width 42 height 18
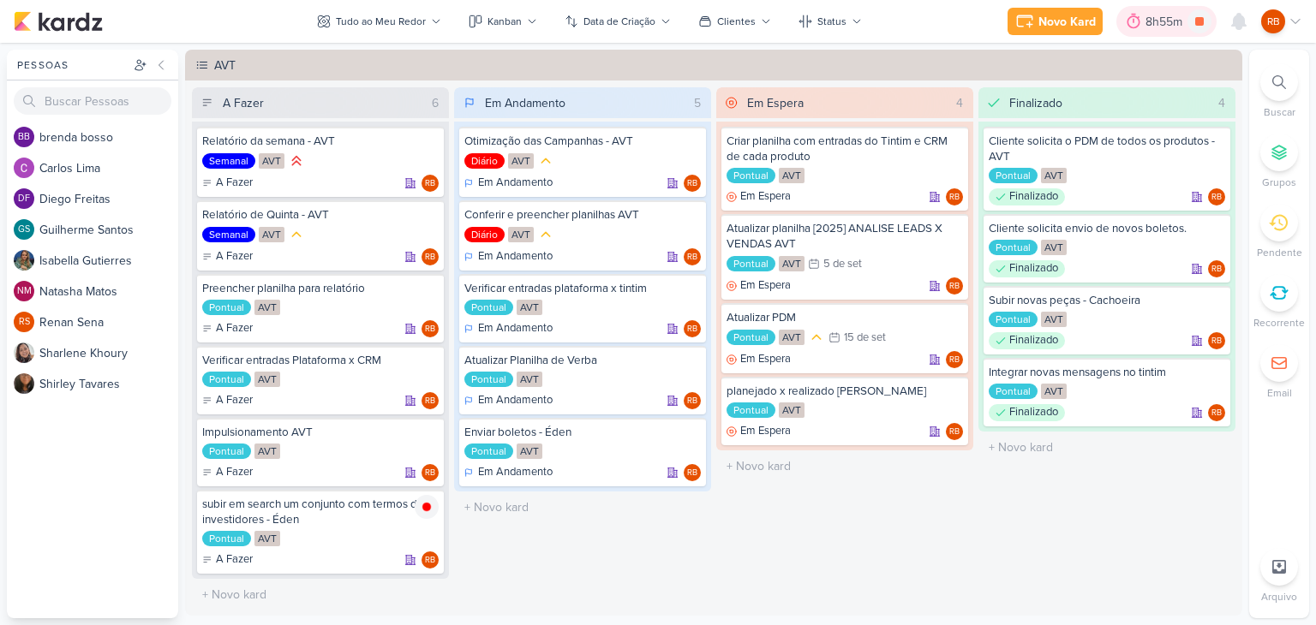
click at [1164, 21] on div "8h55m" at bounding box center [1166, 22] width 42 height 18
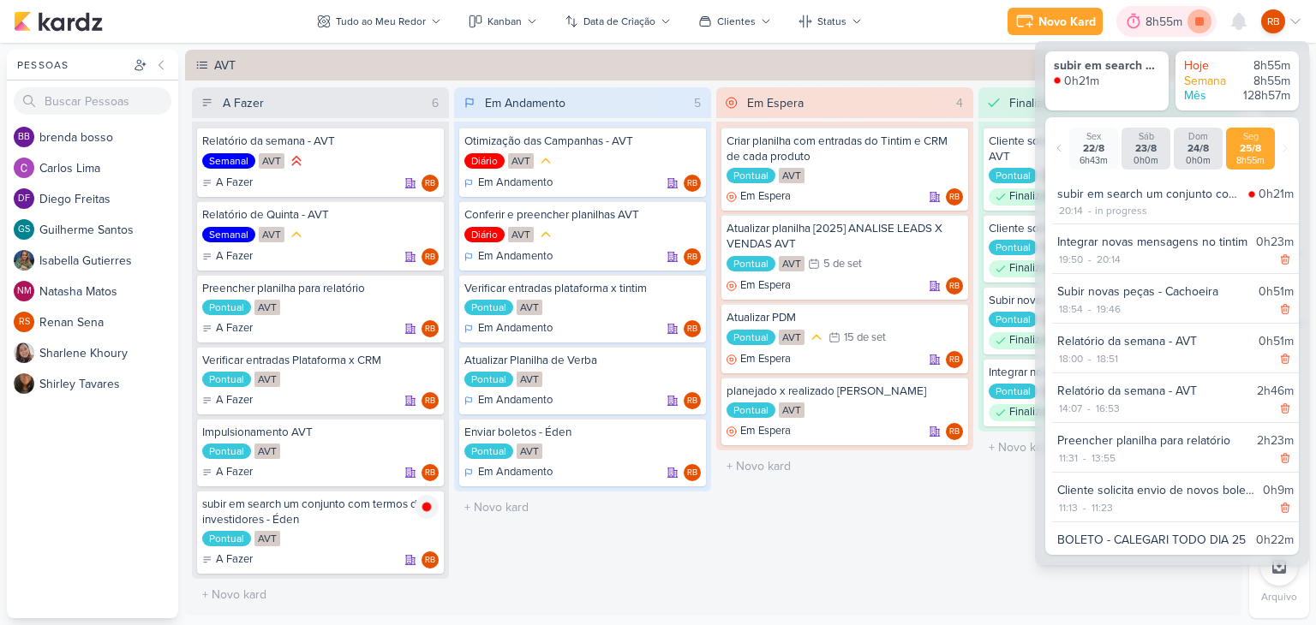
click at [1196, 21] on icon at bounding box center [1199, 21] width 9 height 9
click at [425, 145] on icon at bounding box center [426, 144] width 9 height 9
click at [343, 178] on div "A Fazer RB" at bounding box center [320, 183] width 236 height 17
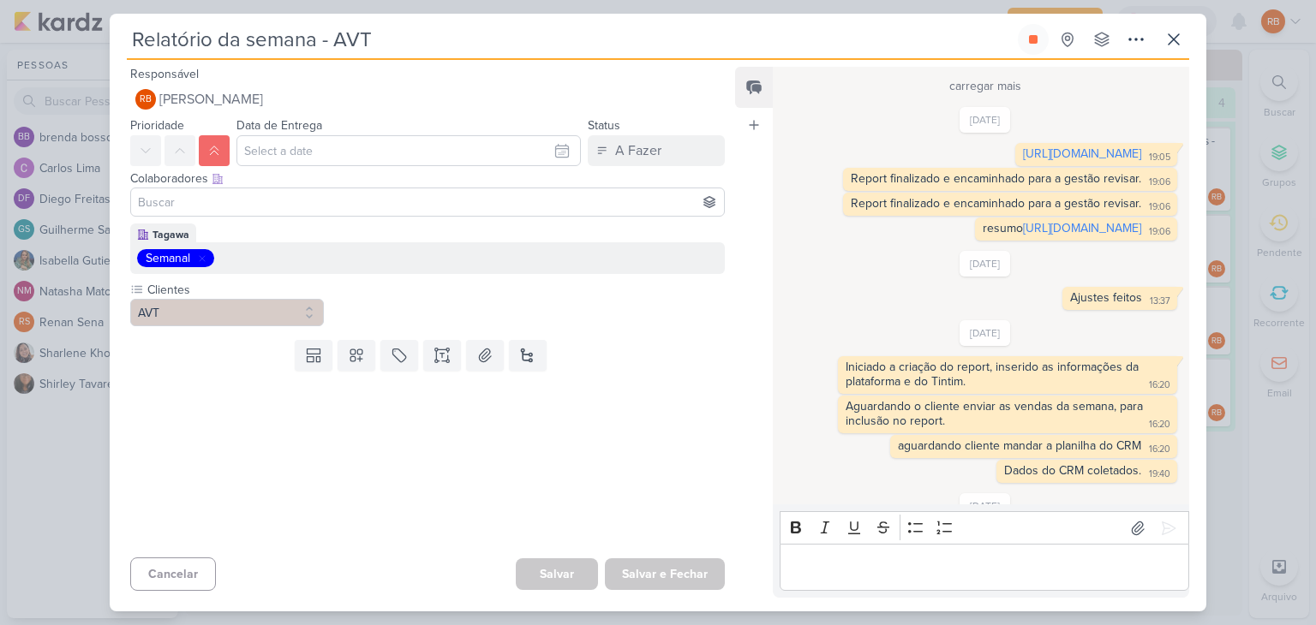
scroll to position [1844, 0]
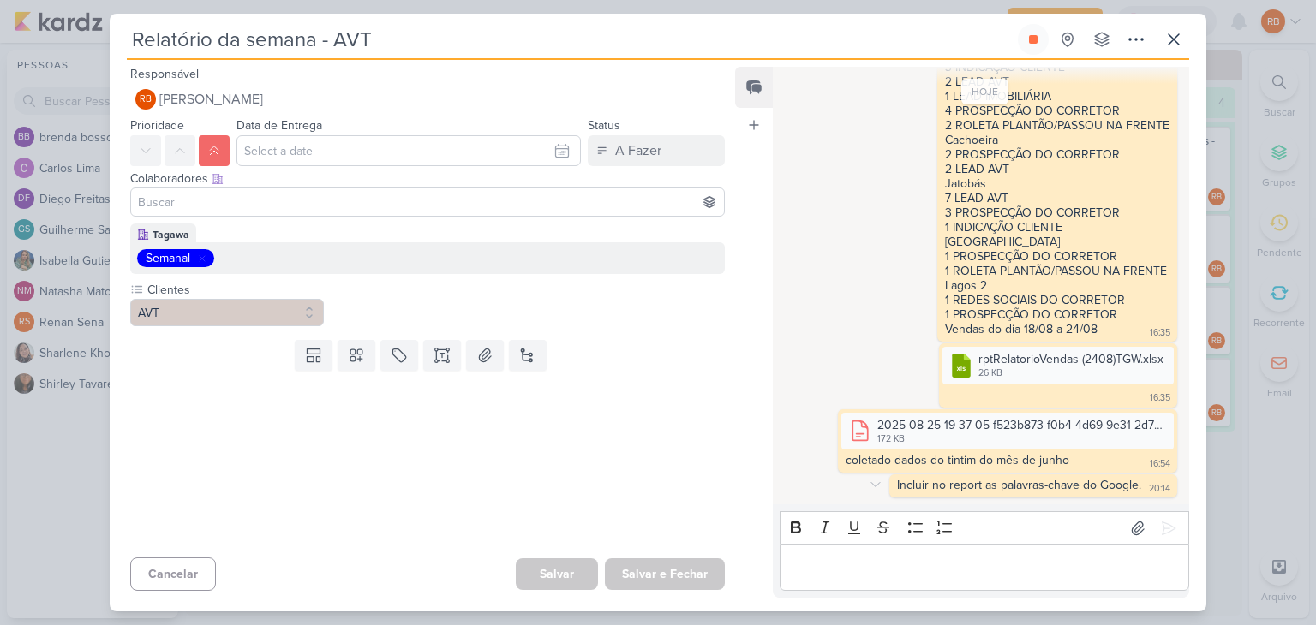
click at [1030, 484] on div "Incluir no report as palavras-chave do Google." at bounding box center [1019, 485] width 244 height 15
copy div "Incluir no report as palavras-chave do Google. 20:14"
click at [875, 486] on icon at bounding box center [876, 485] width 14 height 14
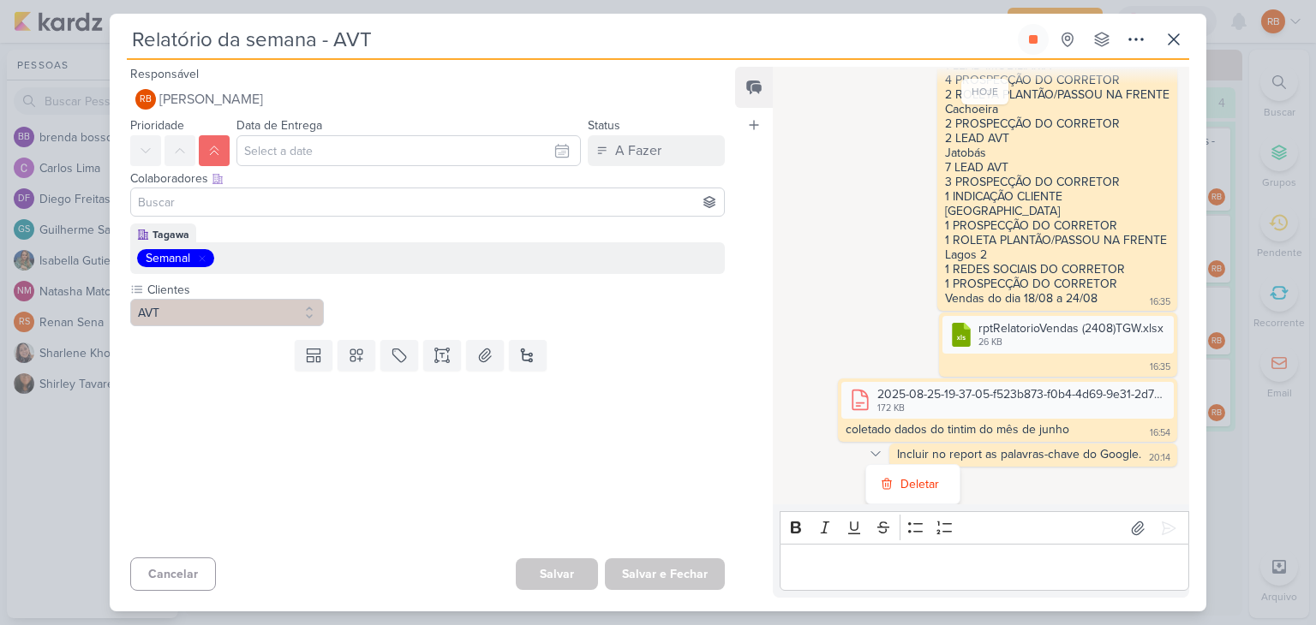
click at [870, 461] on icon at bounding box center [876, 454] width 14 height 14
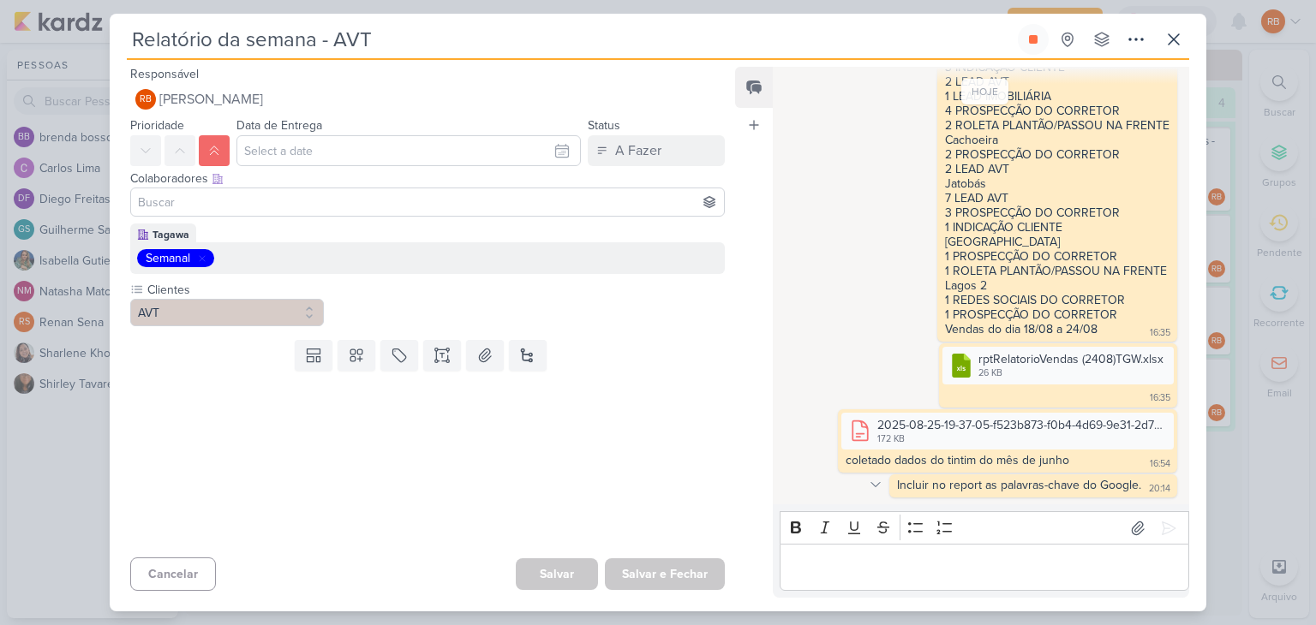
click at [870, 482] on icon at bounding box center [876, 485] width 14 height 14
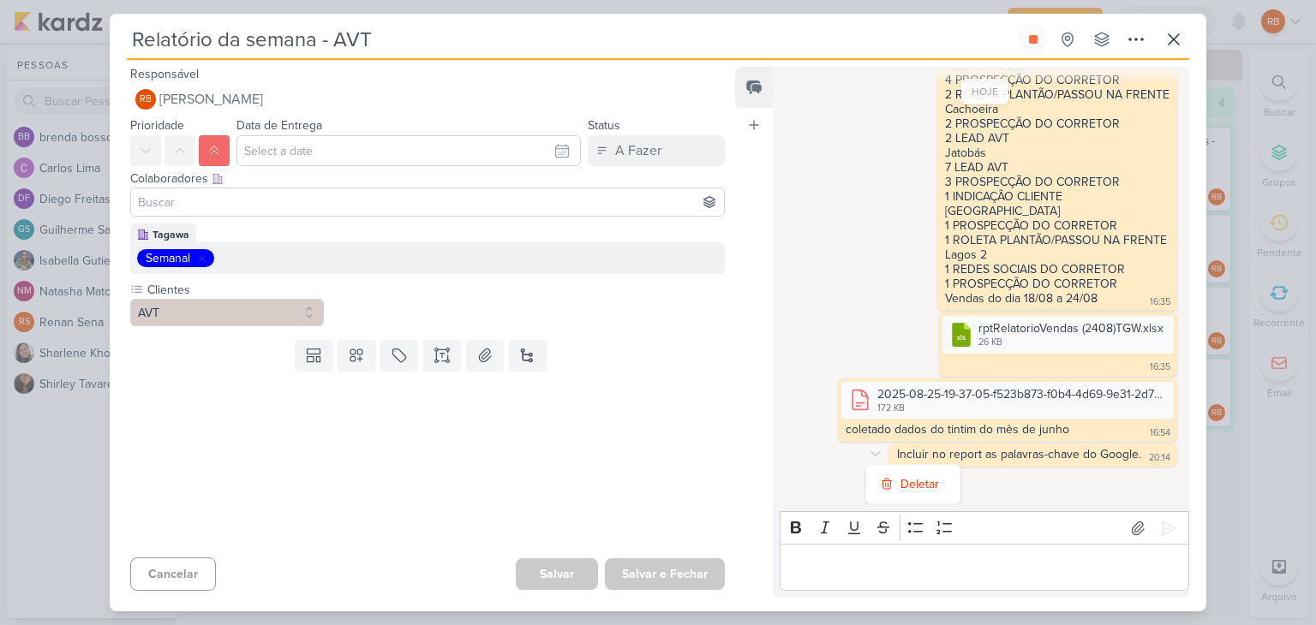
click at [912, 462] on div "Incluir no report as palavras-chave do Google." at bounding box center [1019, 454] width 244 height 15
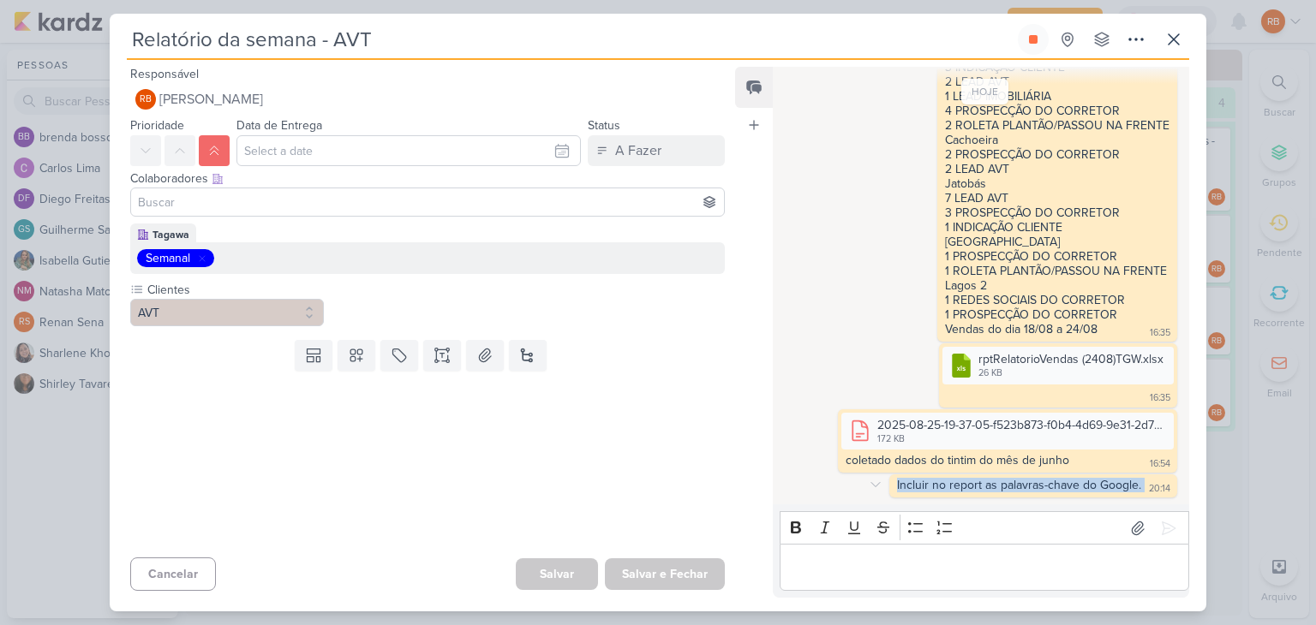
click at [912, 479] on div "Incluir no report as palavras-chave do Google." at bounding box center [1019, 485] width 244 height 15
copy div "Incluir no report as palavras-chave do Google. 20:14"
click at [835, 558] on p "Editor editing area: main" at bounding box center [984, 568] width 392 height 21
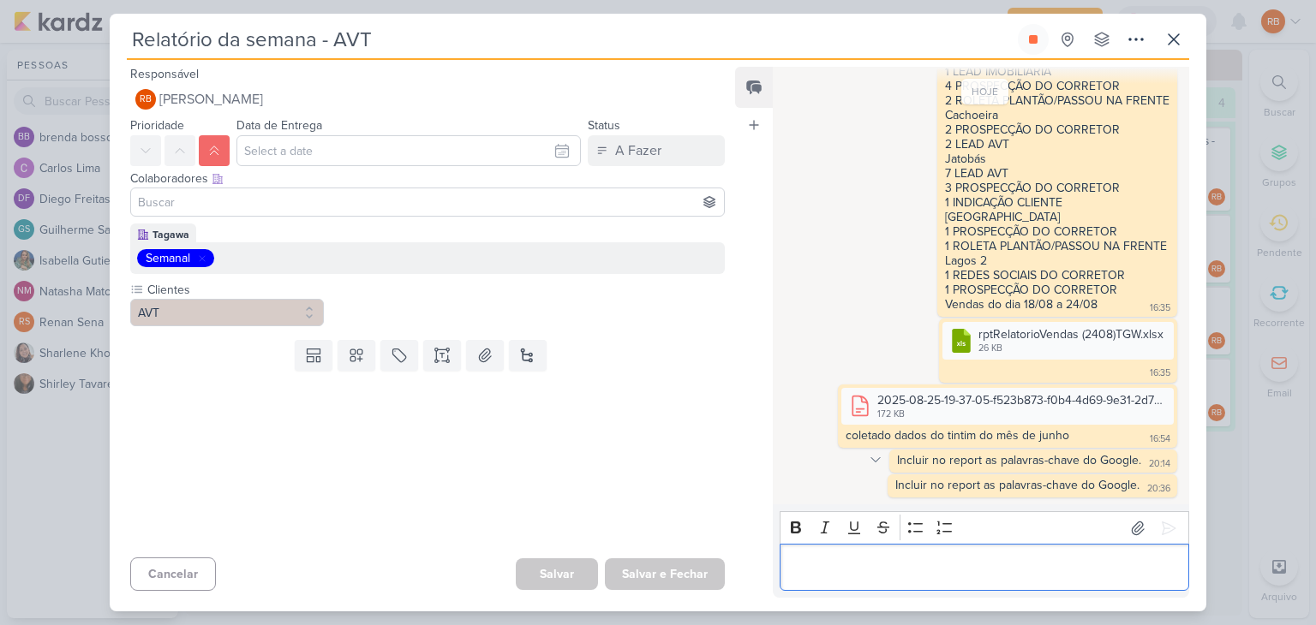
scroll to position [1868, 0]
click at [875, 458] on icon at bounding box center [875, 460] width 9 height 4
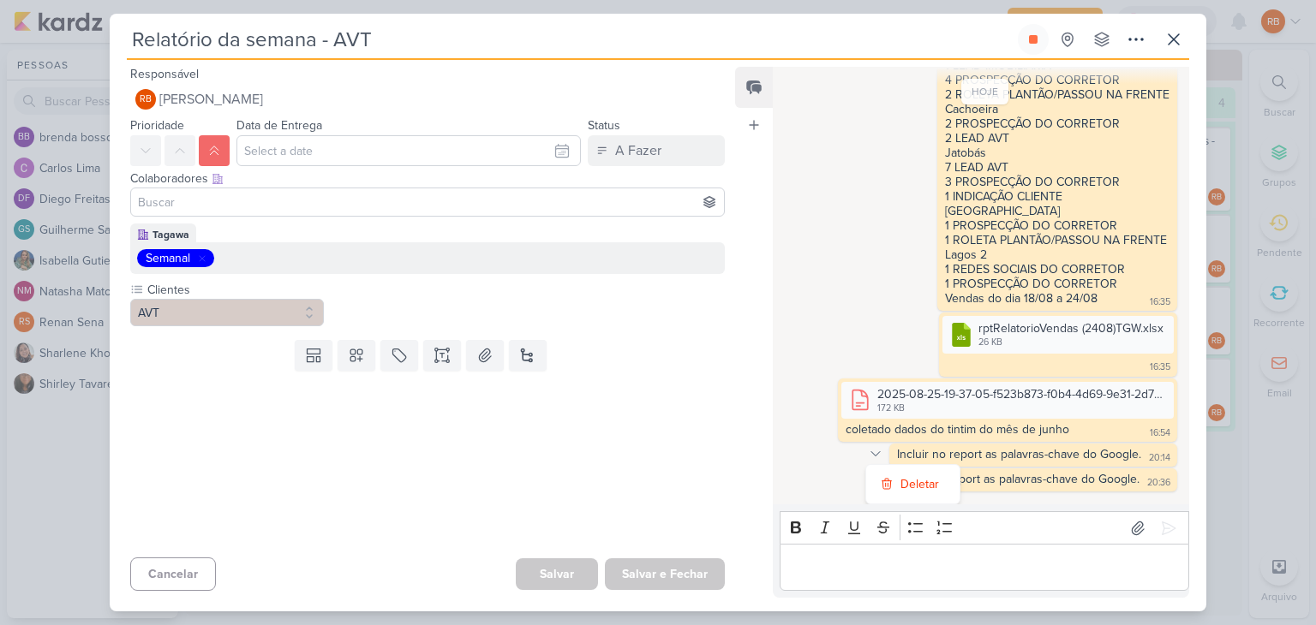
scroll to position [1874, 0]
click at [884, 478] on icon at bounding box center [887, 484] width 14 height 14
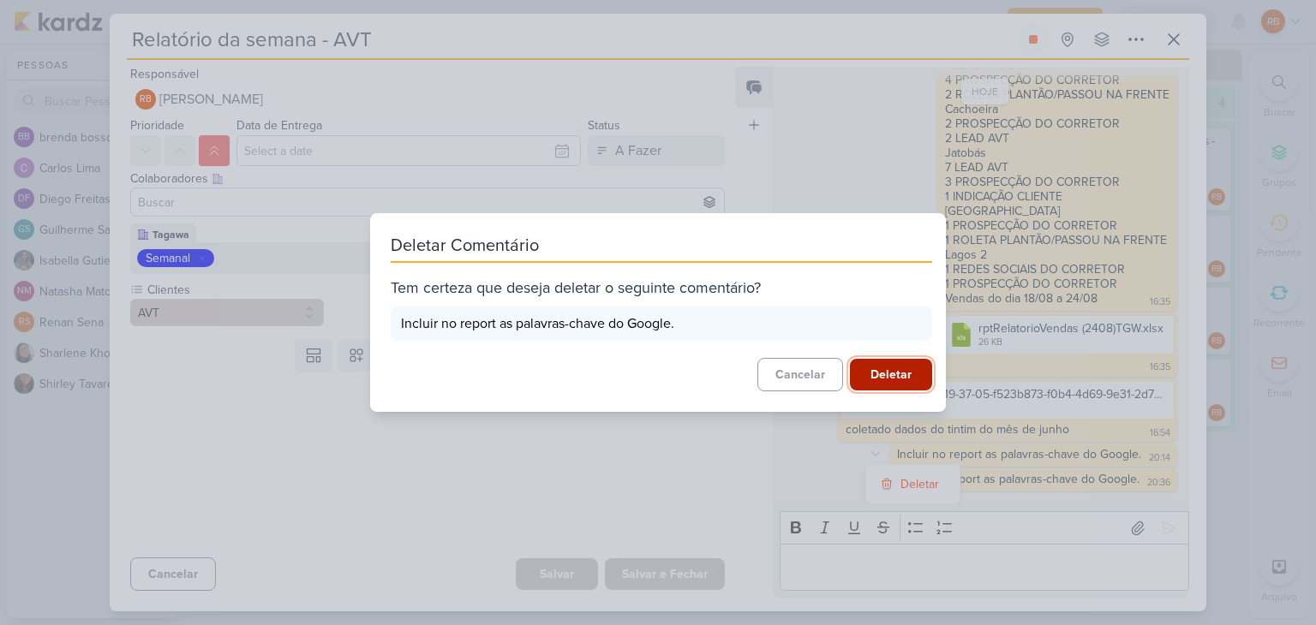
click at [885, 374] on button "Deletar" at bounding box center [891, 375] width 82 height 32
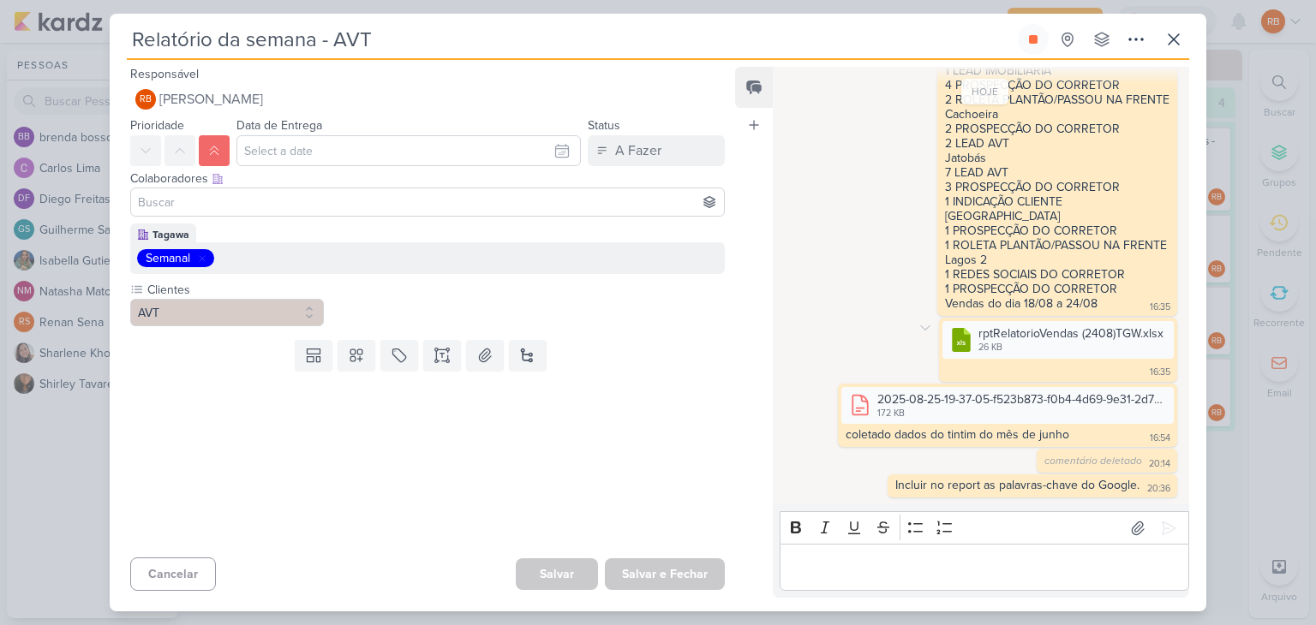
scroll to position [1869, 0]
click at [1180, 35] on icon at bounding box center [1173, 39] width 21 height 21
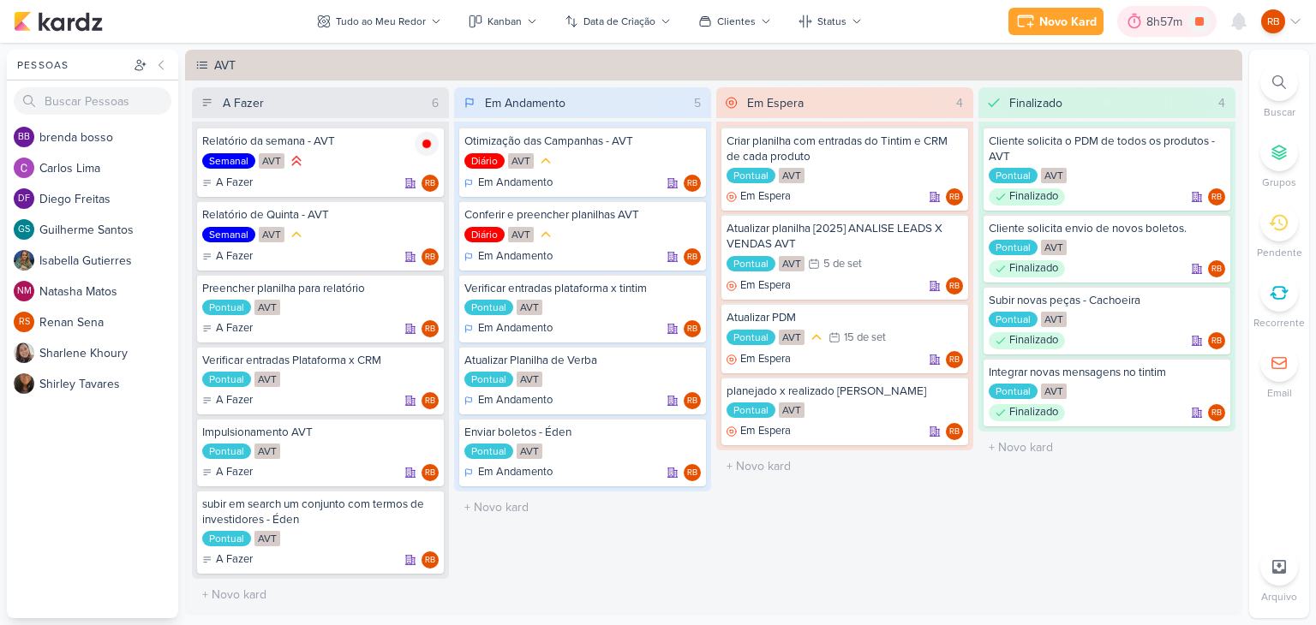
click at [1148, 15] on div "8h57m" at bounding box center [1166, 22] width 41 height 18
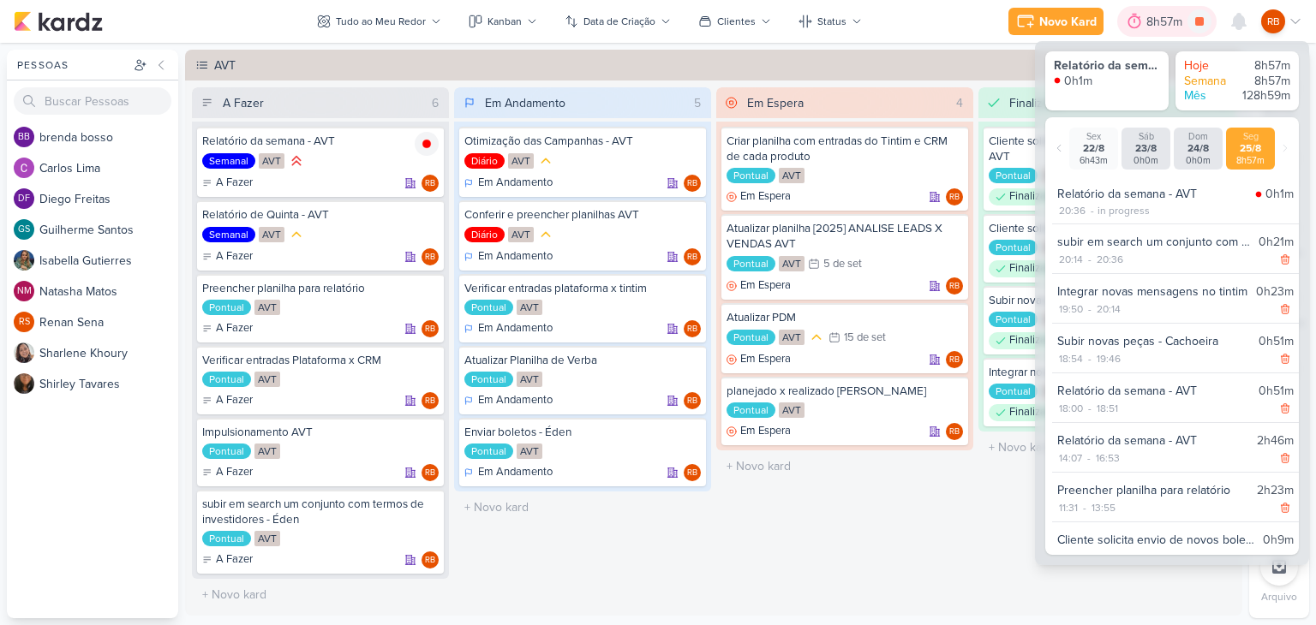
click at [1148, 15] on div "8h57m" at bounding box center [1166, 22] width 41 height 18
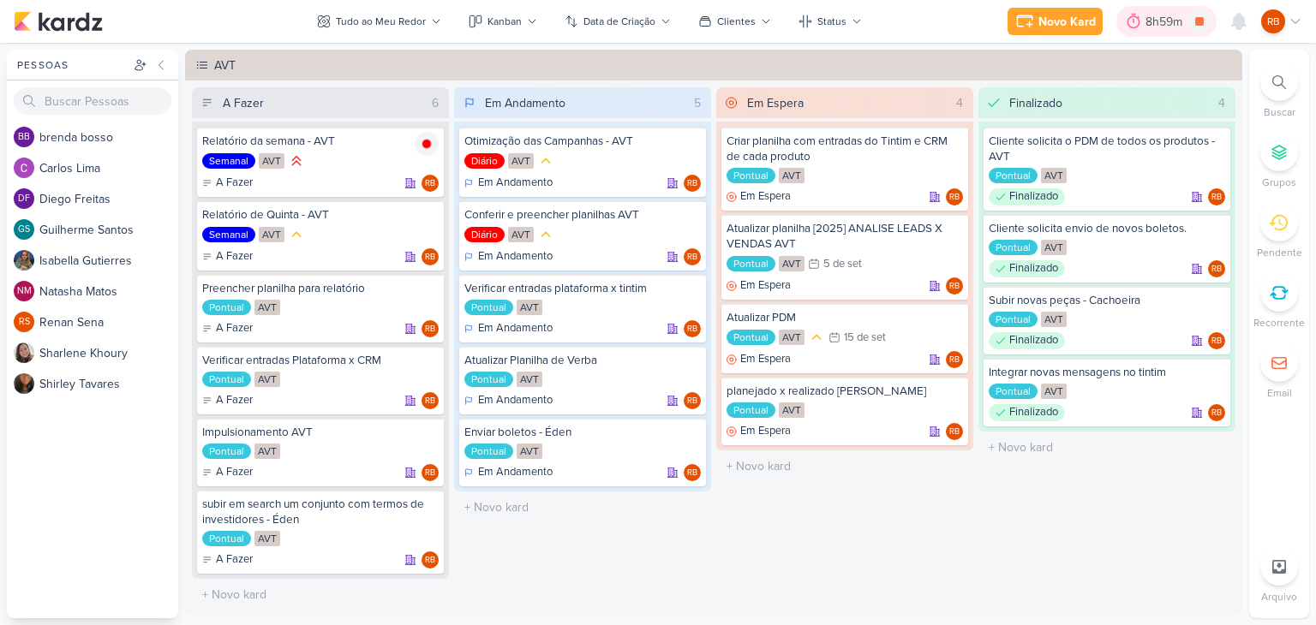
click at [1148, 18] on div "8h59m" at bounding box center [1166, 22] width 42 height 18
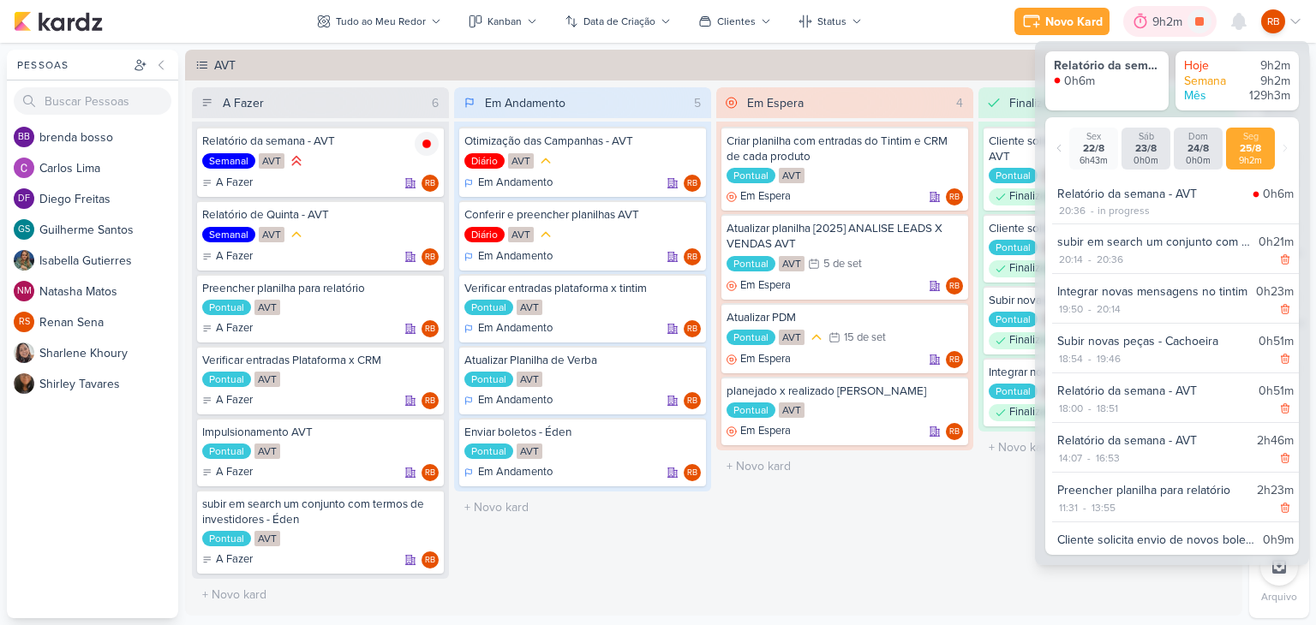
click at [1152, 17] on div "9h2m" at bounding box center [1169, 22] width 35 height 18
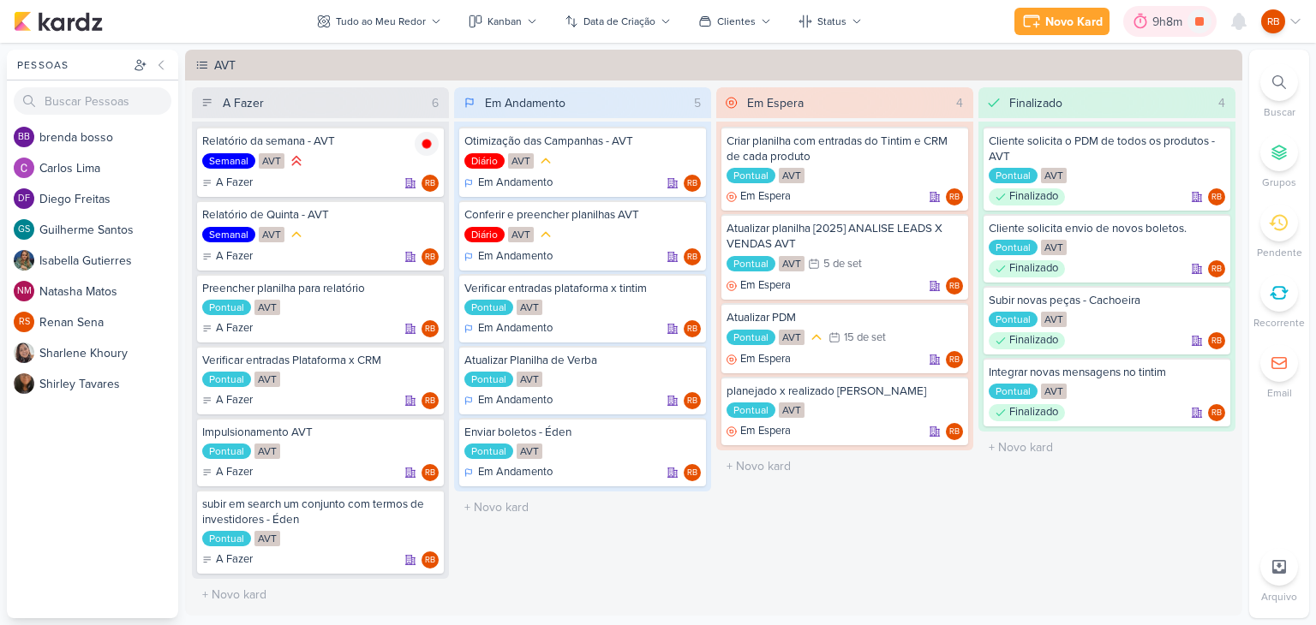
click at [1152, 17] on div "9h8m" at bounding box center [1169, 22] width 35 height 18
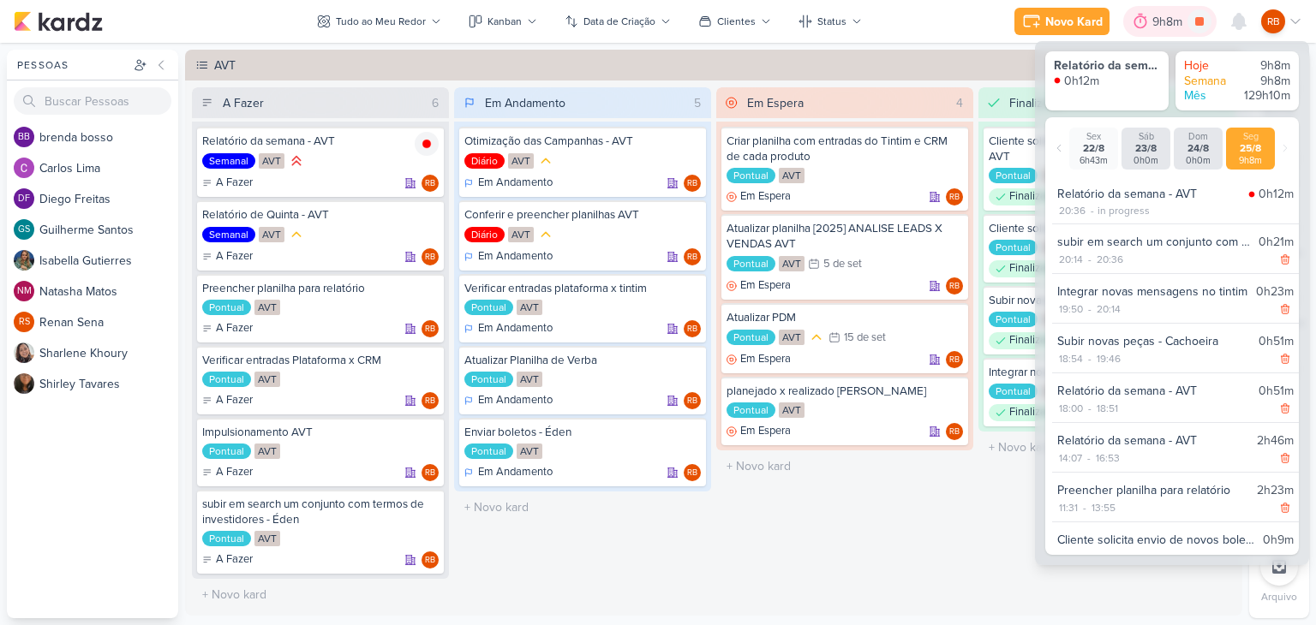
click at [1152, 19] on div "9h8m" at bounding box center [1169, 22] width 35 height 18
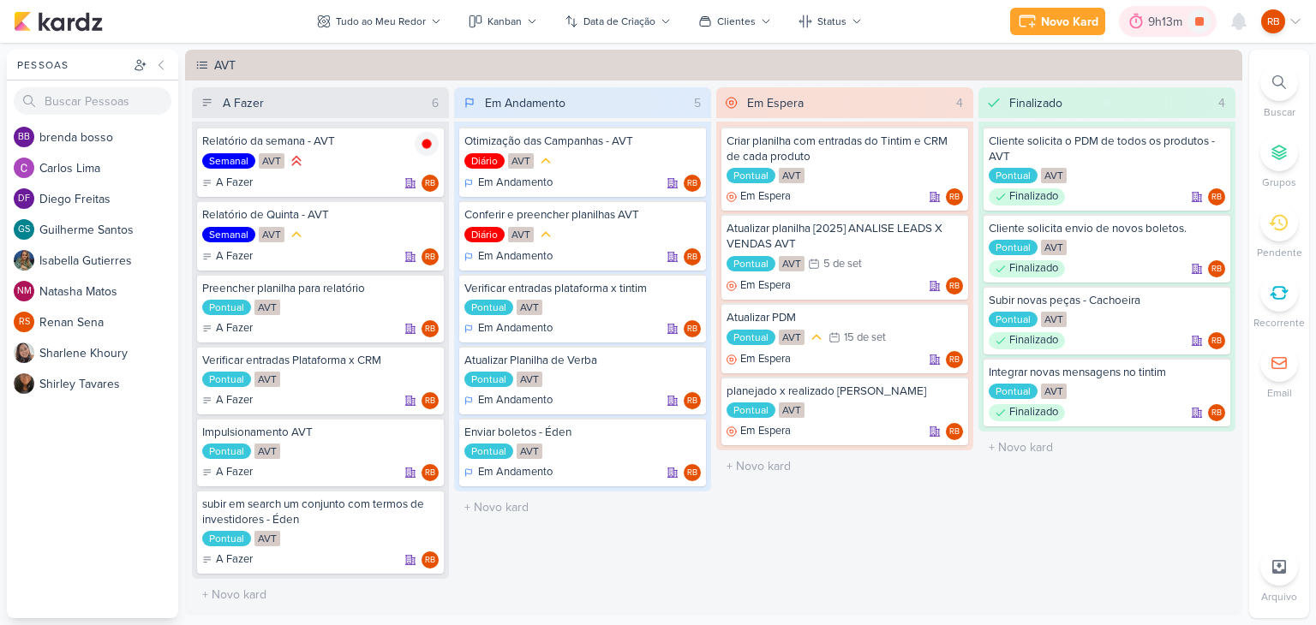
click at [1175, 24] on div "9h13m" at bounding box center [1167, 22] width 39 height 18
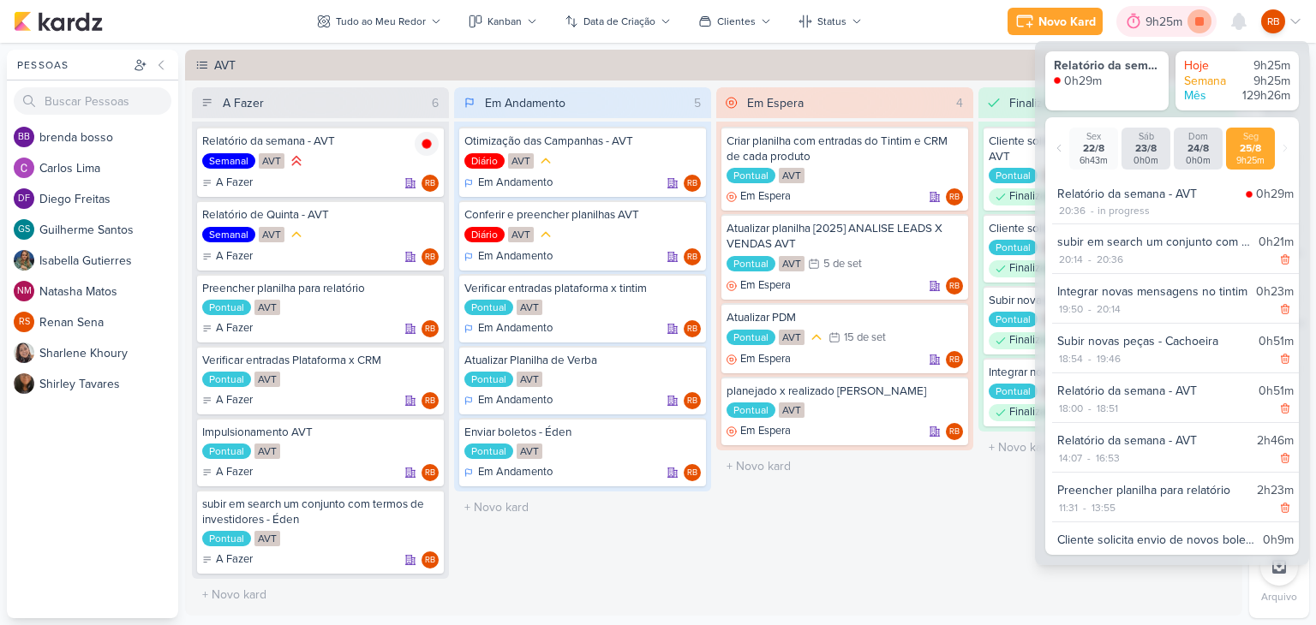
click at [1205, 18] on icon at bounding box center [1199, 21] width 24 height 24
